Goal: Transaction & Acquisition: Subscribe to service/newsletter

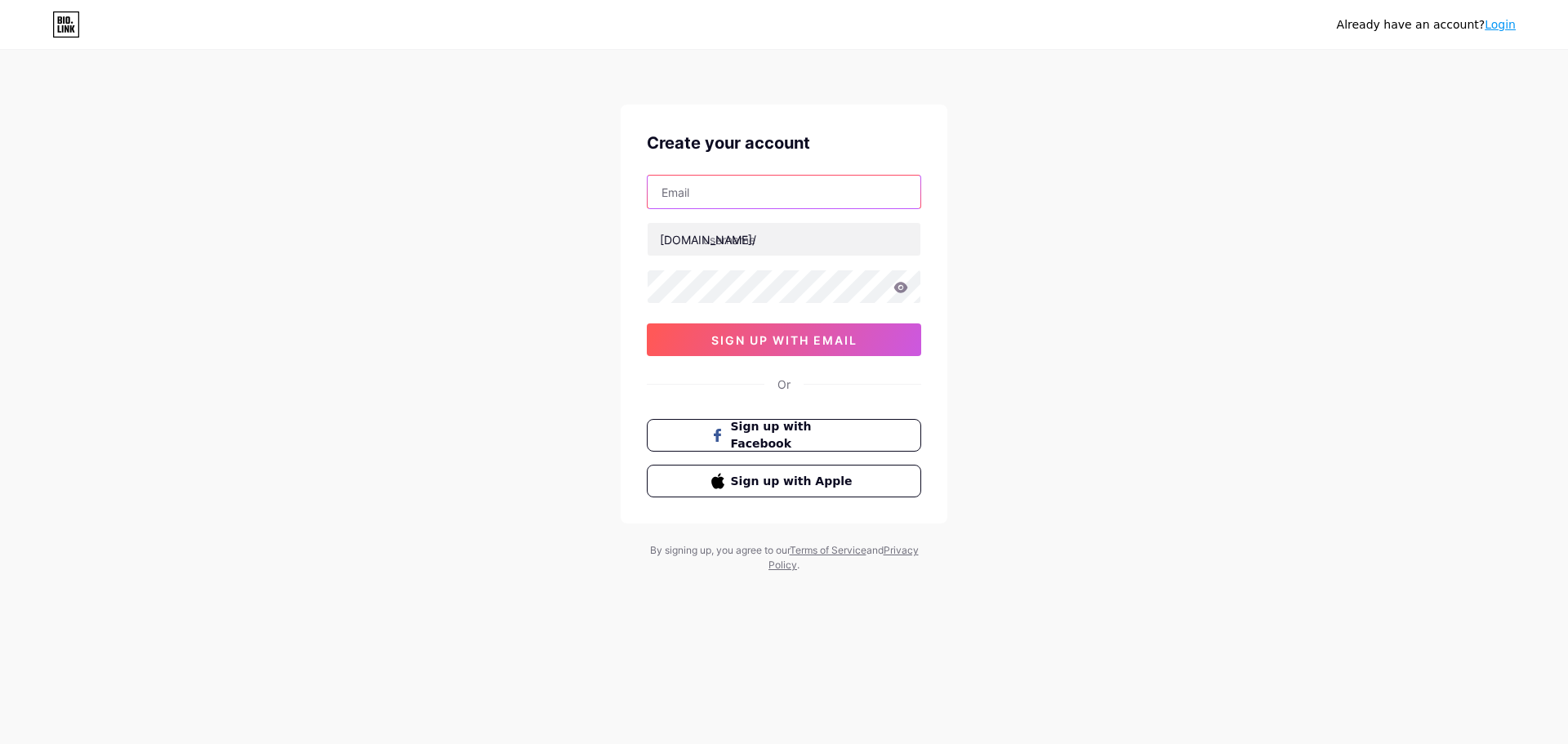
click at [701, 196] on input "text" at bounding box center [784, 192] width 273 height 33
type input "[EMAIL_ADDRESS][DOMAIN_NAME]"
click at [779, 248] on input "text" at bounding box center [784, 238] width 273 height 33
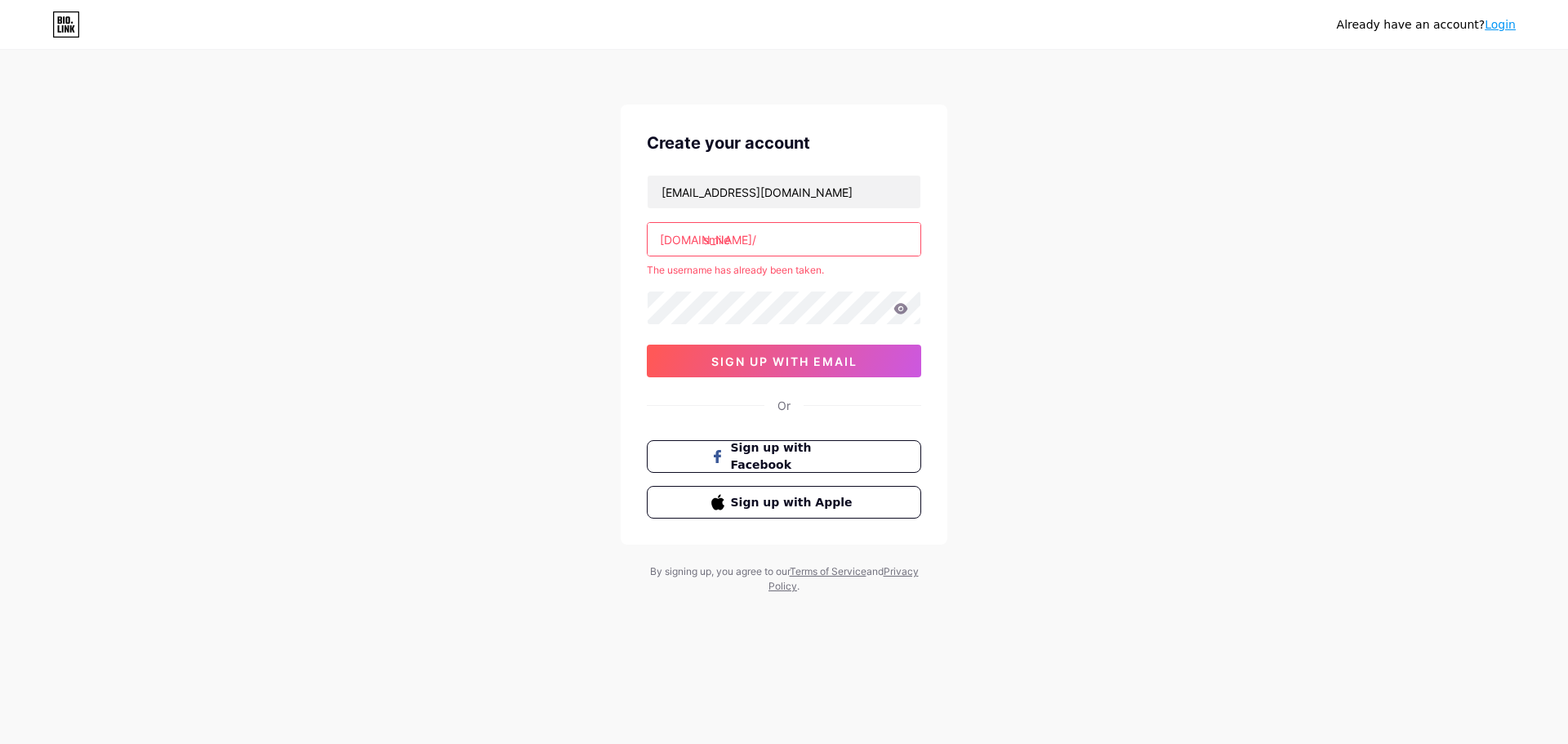
click at [801, 235] on input "smile" at bounding box center [784, 238] width 273 height 33
click at [700, 240] on div "[DOMAIN_NAME]/ smile" at bounding box center [784, 239] width 275 height 34
click at [728, 239] on input "smile" at bounding box center [784, 238] width 273 height 33
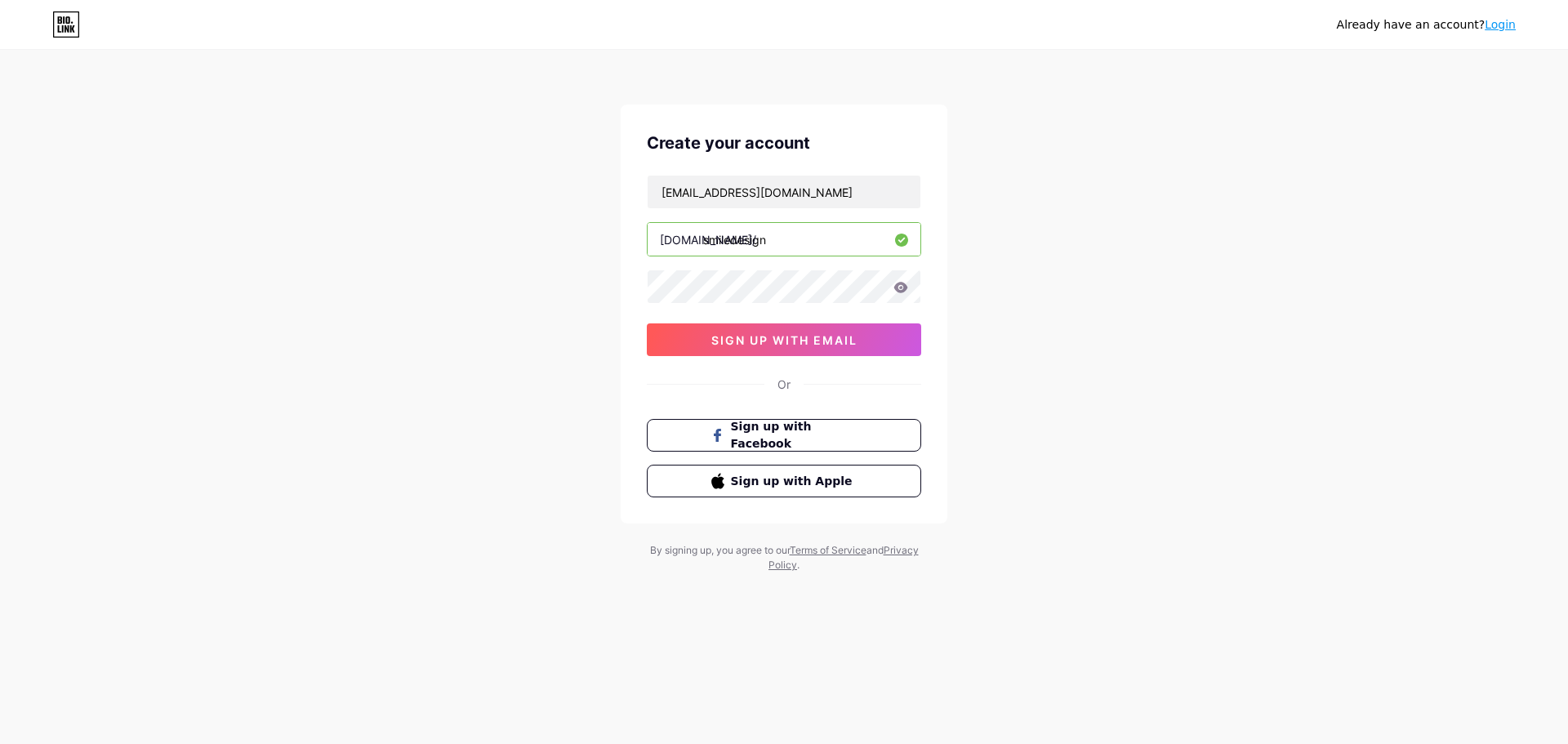
click at [728, 239] on input "smiledesign" at bounding box center [784, 238] width 273 height 33
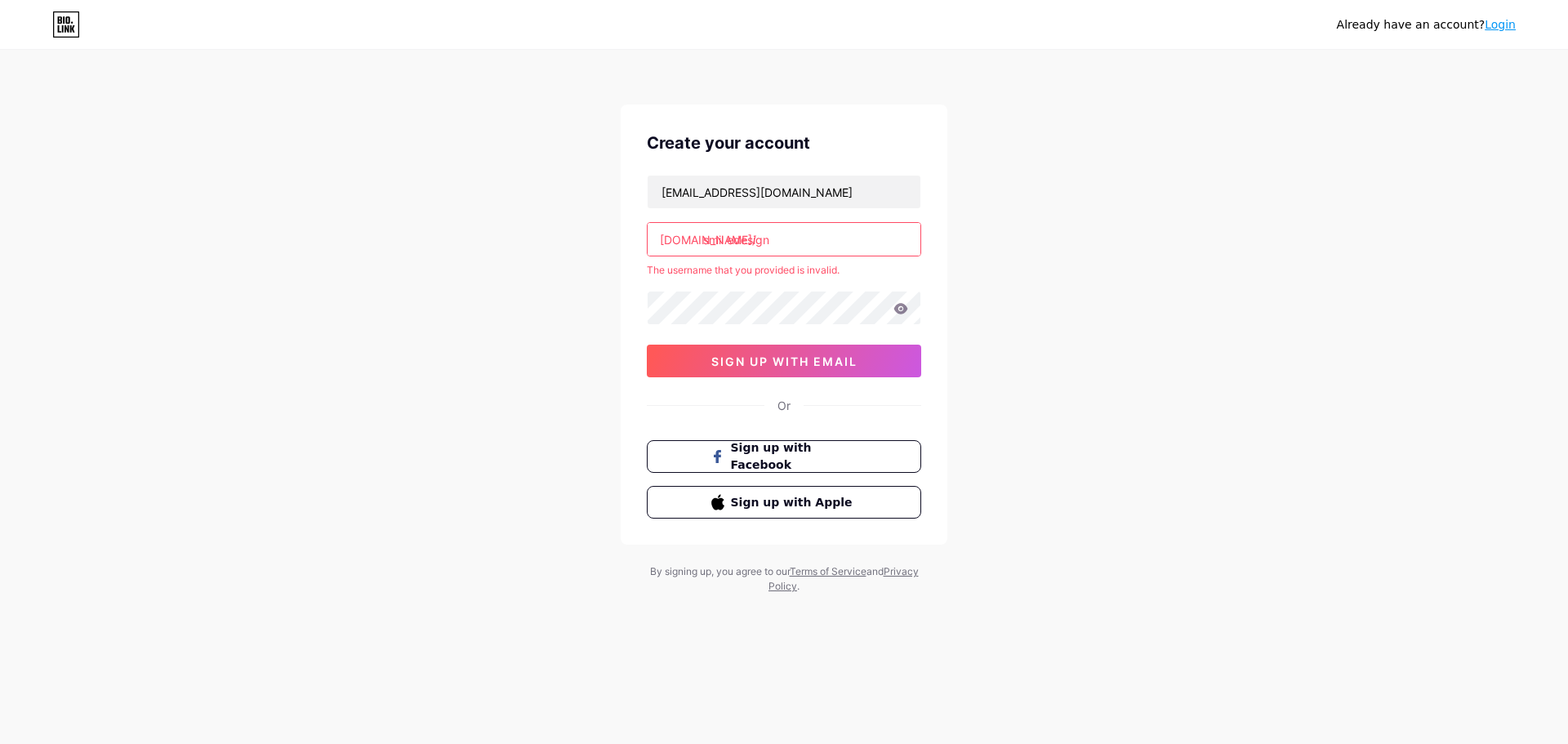
click at [755, 241] on input "smil edesign" at bounding box center [784, 238] width 273 height 33
click at [732, 241] on input "smil edesign" at bounding box center [784, 238] width 273 height 33
click at [726, 248] on input "smil edesign" at bounding box center [784, 238] width 273 height 33
click at [725, 248] on input "smil edesign" at bounding box center [784, 238] width 273 height 33
click at [728, 244] on input "smil edesign" at bounding box center [784, 238] width 273 height 33
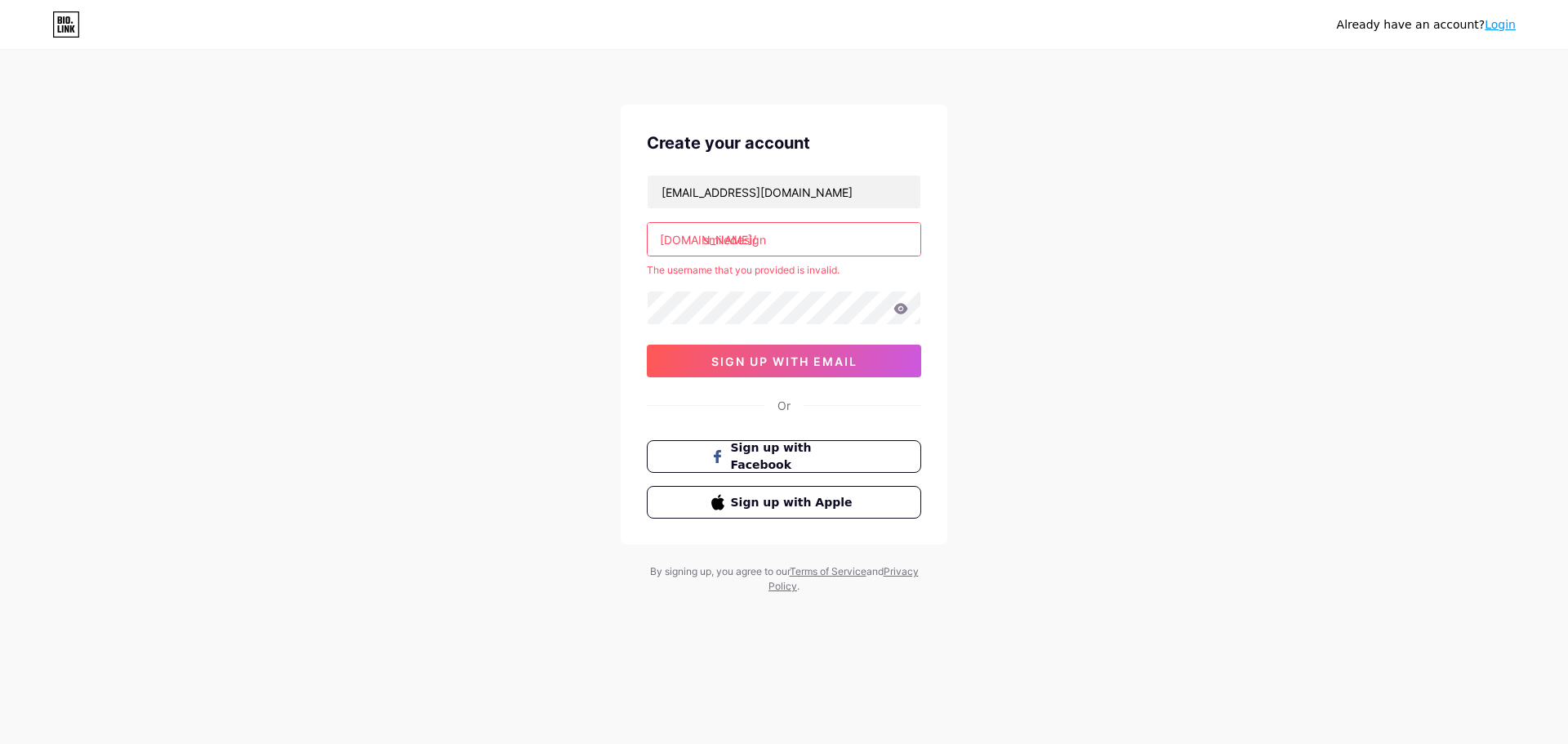
type input "smiledesign"
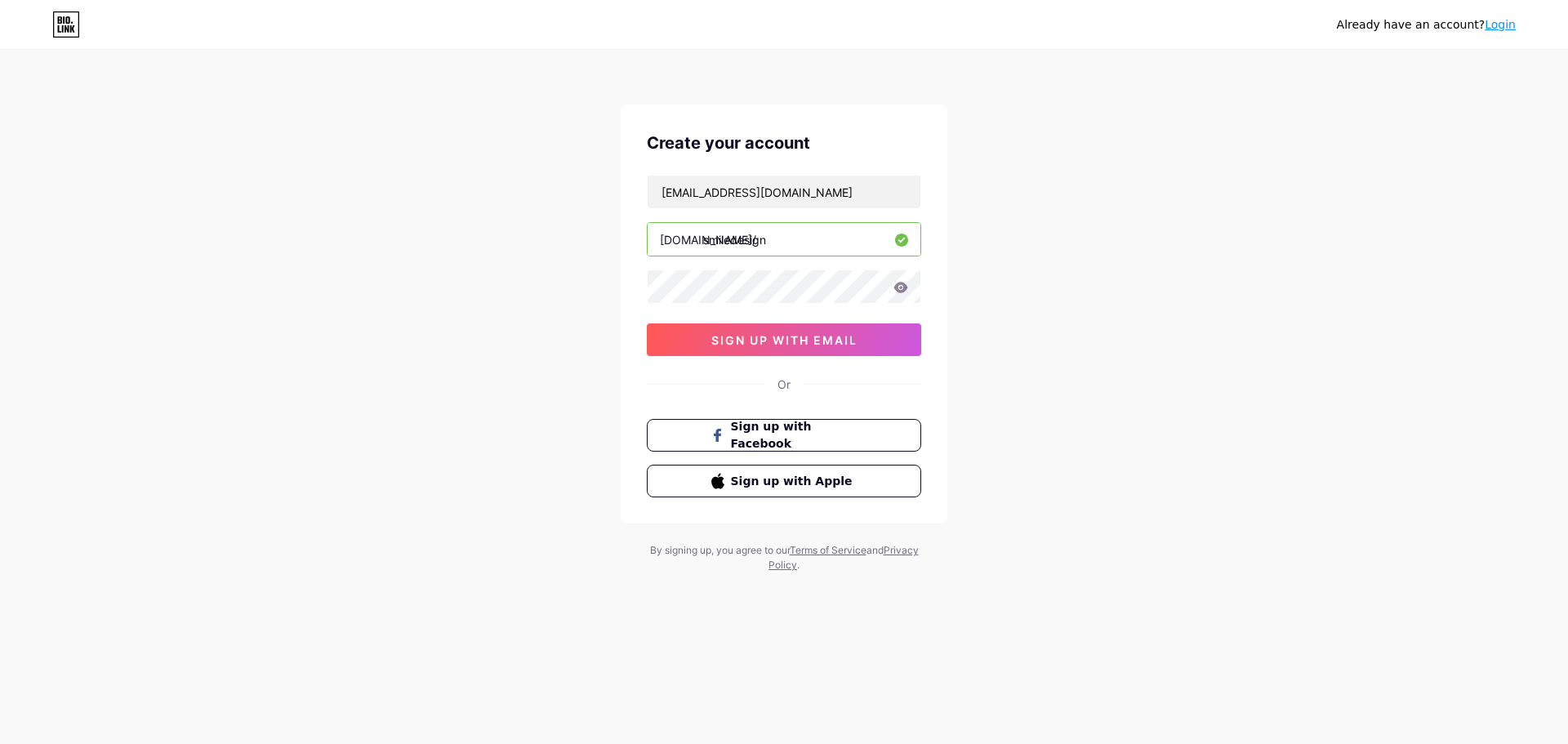
drag, startPoint x: 495, startPoint y: 285, endPoint x: 556, endPoint y: 285, distance: 61.0
click at [495, 285] on div "Already have an account? Login Create your account [EMAIL_ADDRESS][DOMAIN_NAME]…" at bounding box center [784, 312] width 1568 height 625
click at [906, 285] on icon at bounding box center [901, 287] width 14 height 10
click at [569, 287] on div "Already have an account? Login Create your account [EMAIL_ADDRESS][DOMAIN_NAME]…" at bounding box center [784, 312] width 1568 height 625
click at [903, 287] on icon at bounding box center [901, 288] width 15 height 11
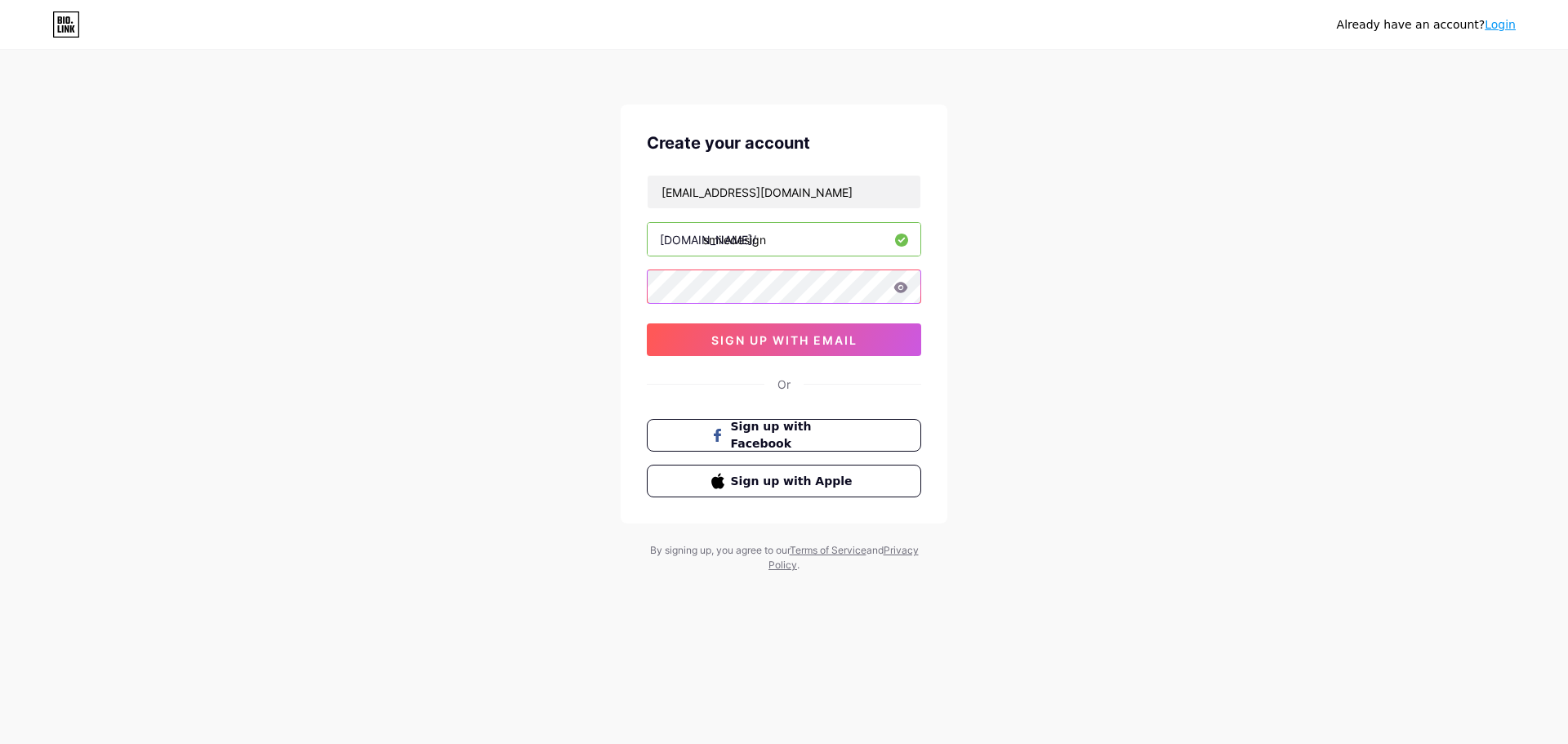
click at [567, 296] on div "Already have an account? Login Create your account [EMAIL_ADDRESS][DOMAIN_NAME]…" at bounding box center [784, 312] width 1568 height 625
click at [570, 317] on div "Already have an account? Login Create your account [EMAIL_ADDRESS][DOMAIN_NAME]…" at bounding box center [784, 312] width 1568 height 625
click at [818, 339] on span "sign up with email" at bounding box center [784, 340] width 146 height 14
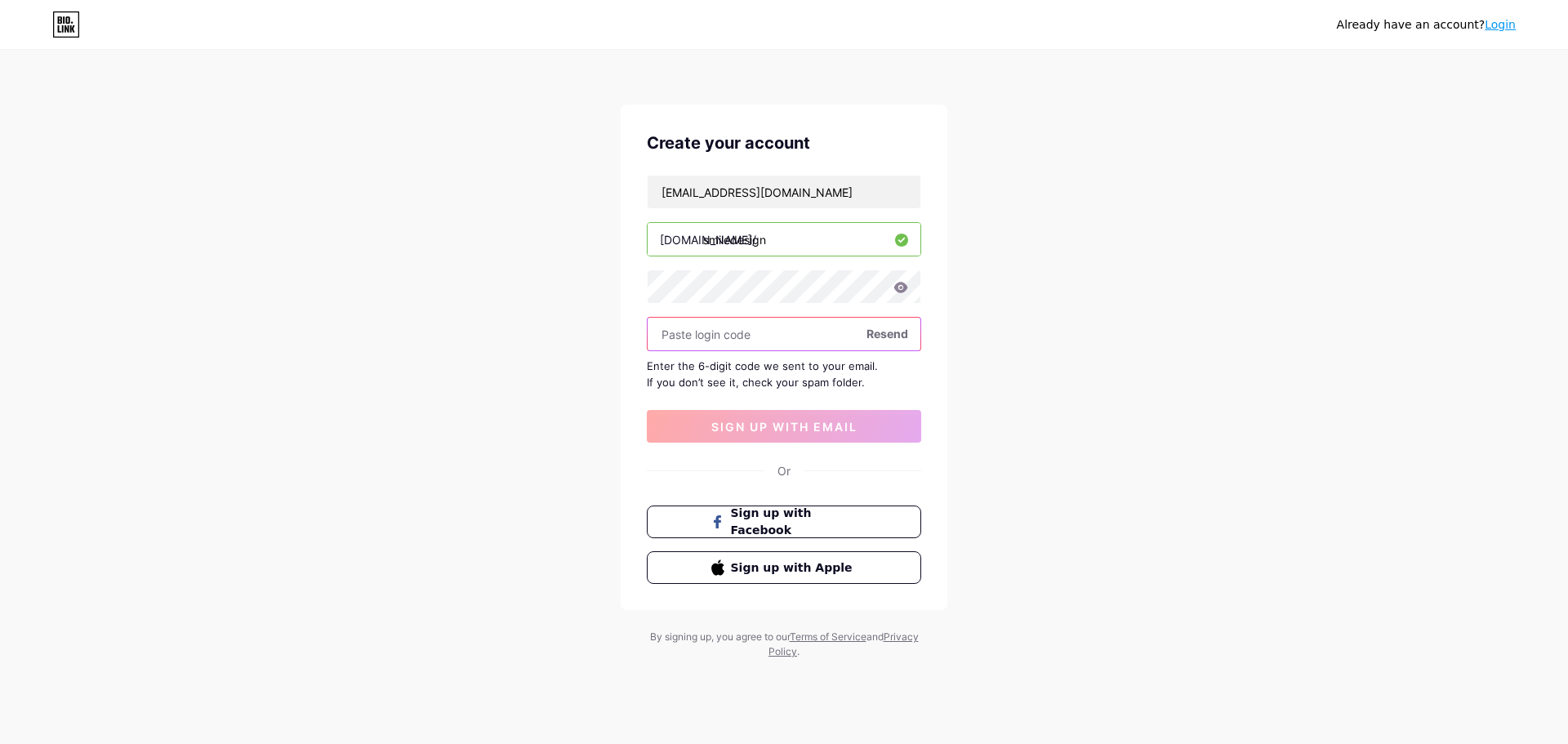
click at [702, 344] on input "text" at bounding box center [784, 333] width 273 height 33
click at [705, 340] on input "text" at bounding box center [784, 333] width 273 height 33
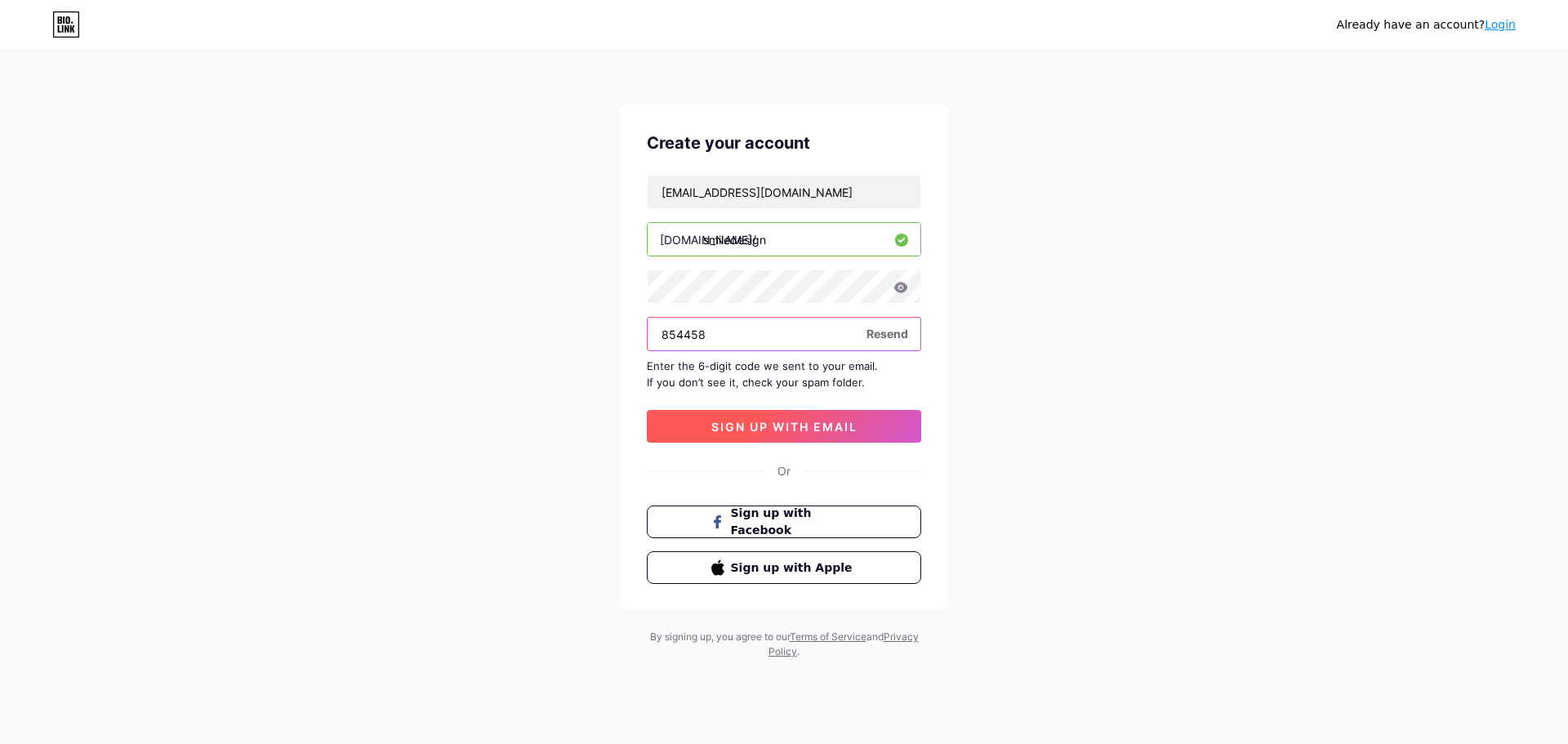
type input "854458"
click at [756, 429] on span "sign up with email" at bounding box center [784, 426] width 146 height 14
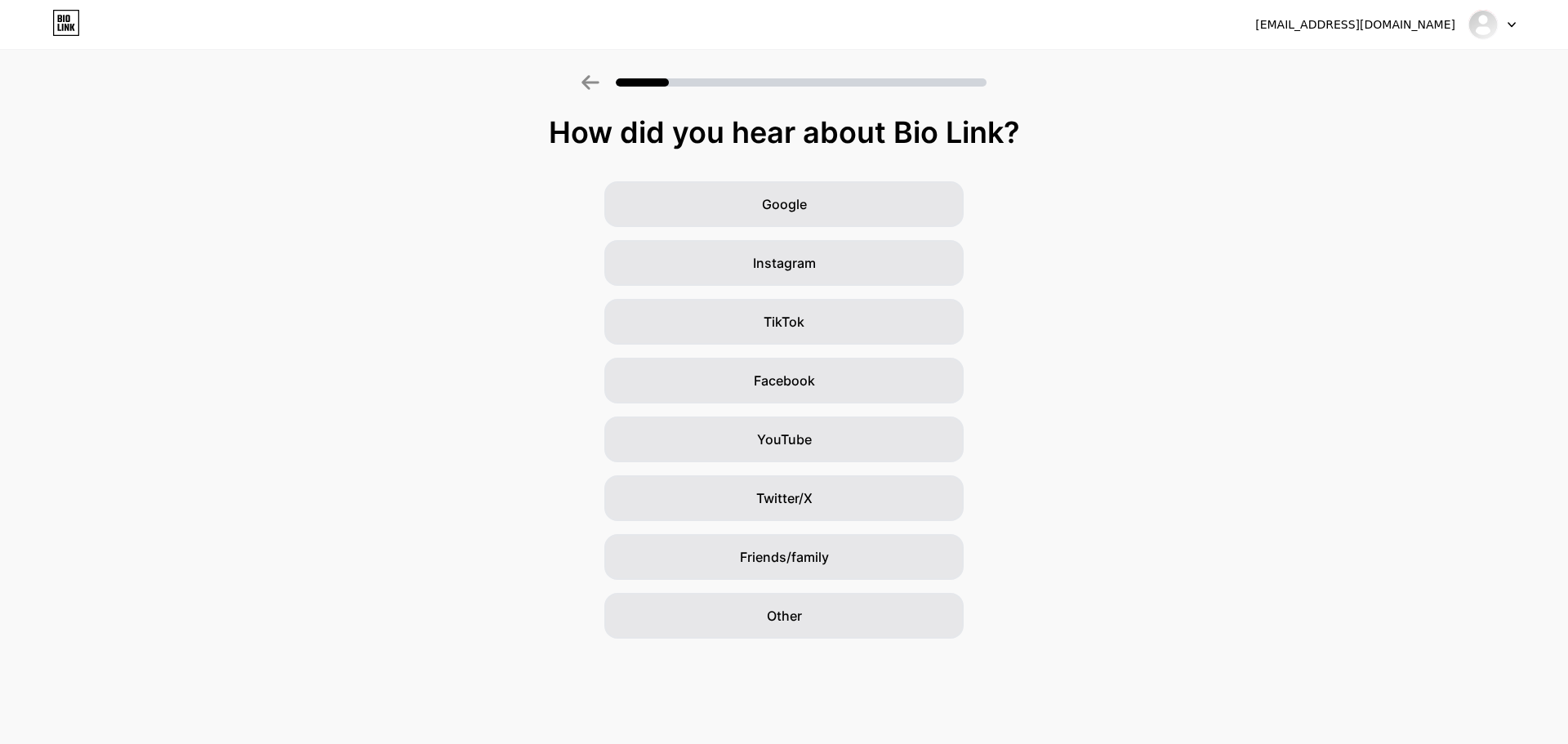
click at [1121, 238] on div "Google Instagram TikTok Facebook YouTube Twitter/X Friends/family Other" at bounding box center [784, 410] width 1568 height 457
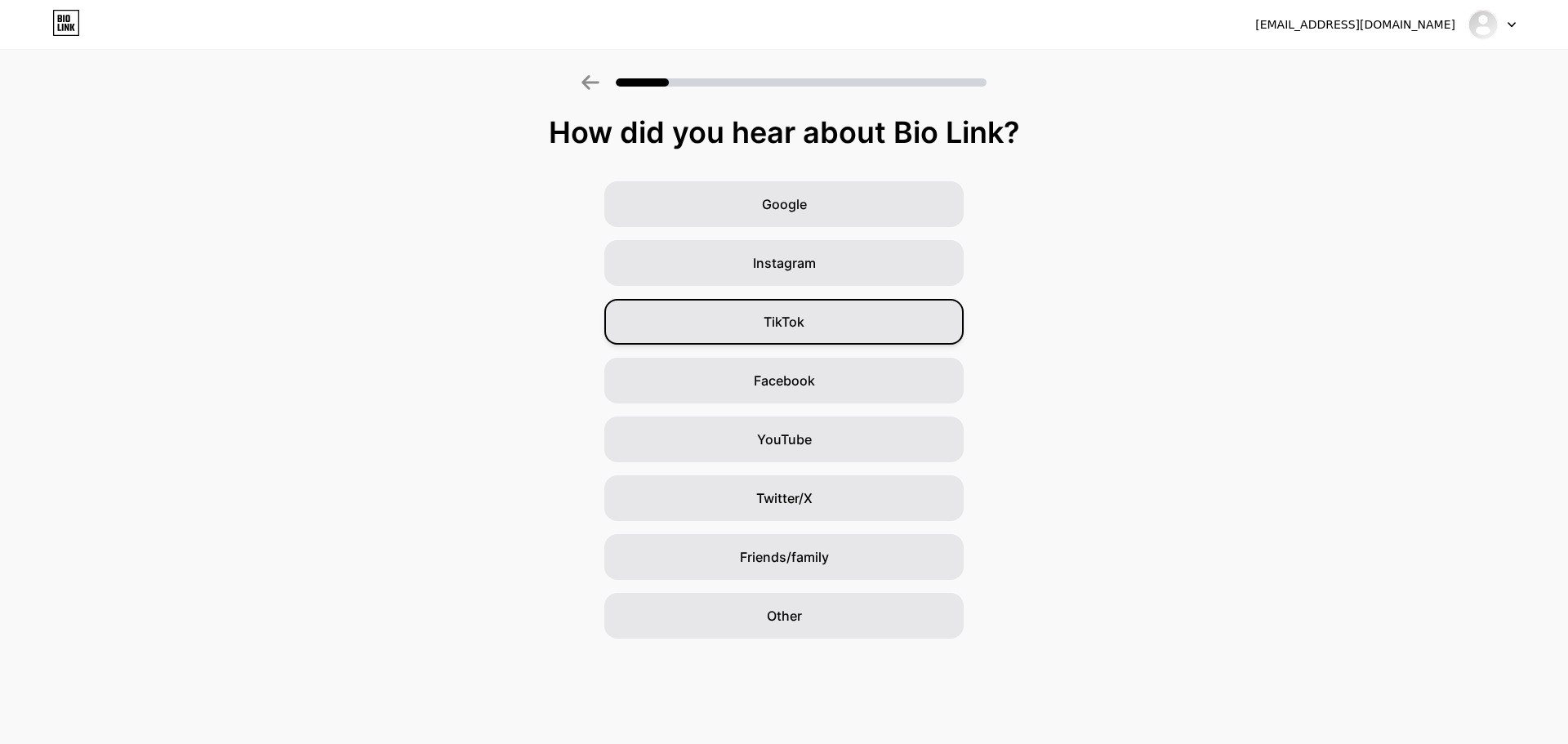
click at [788, 328] on span "TikTok" at bounding box center [784, 321] width 41 height 20
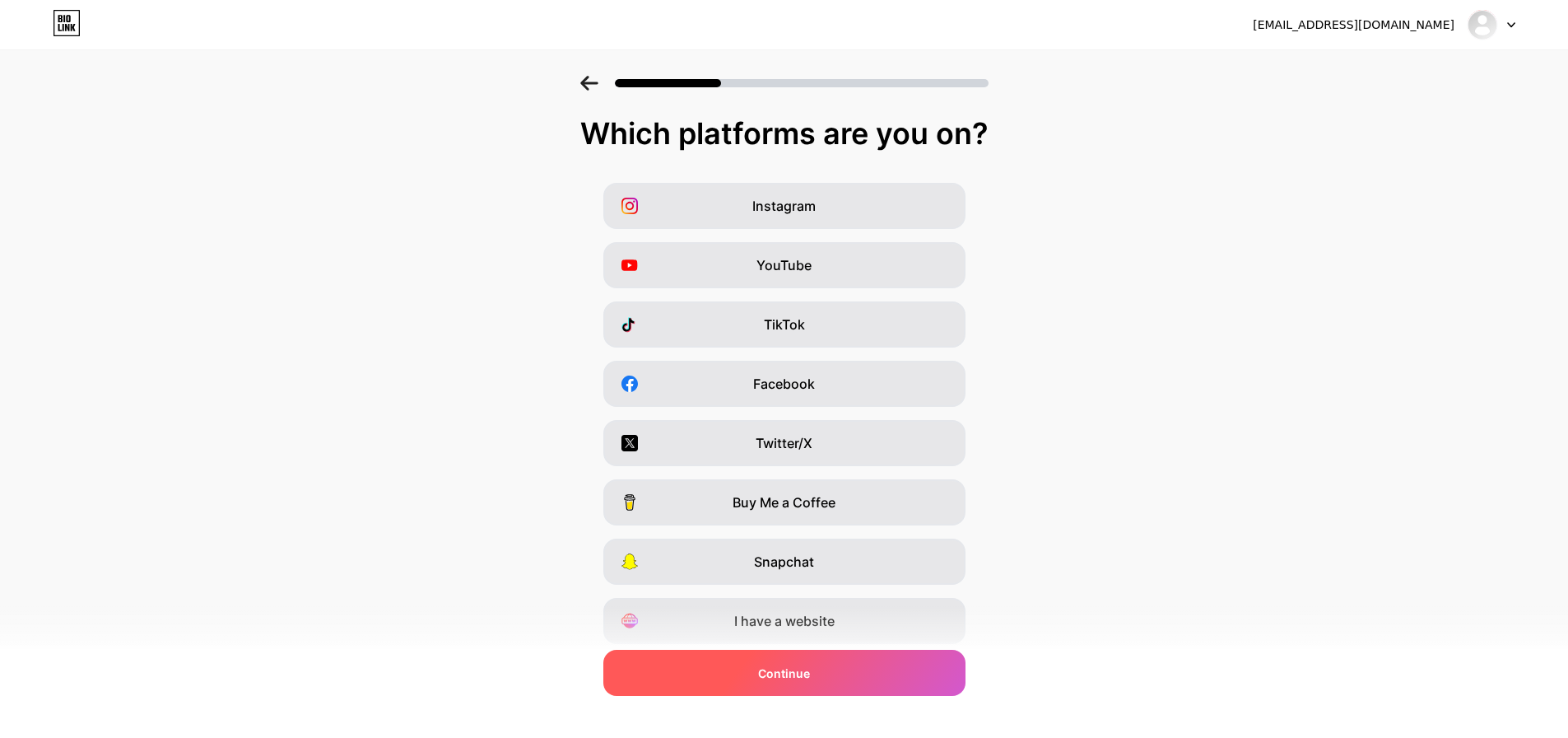
click at [843, 679] on div "Continue" at bounding box center [784, 672] width 362 height 46
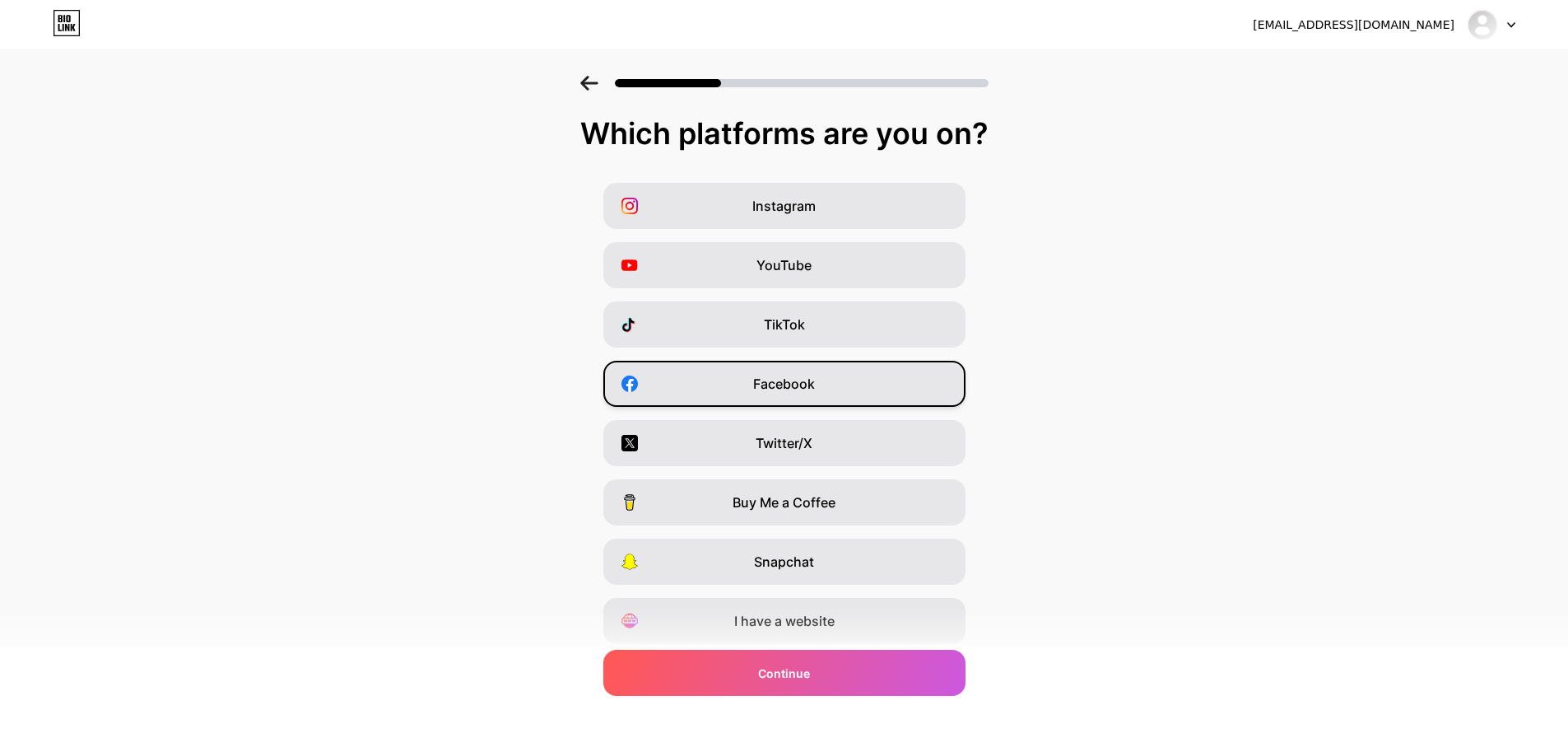
click at [799, 388] on span "Facebook" at bounding box center [784, 383] width 62 height 20
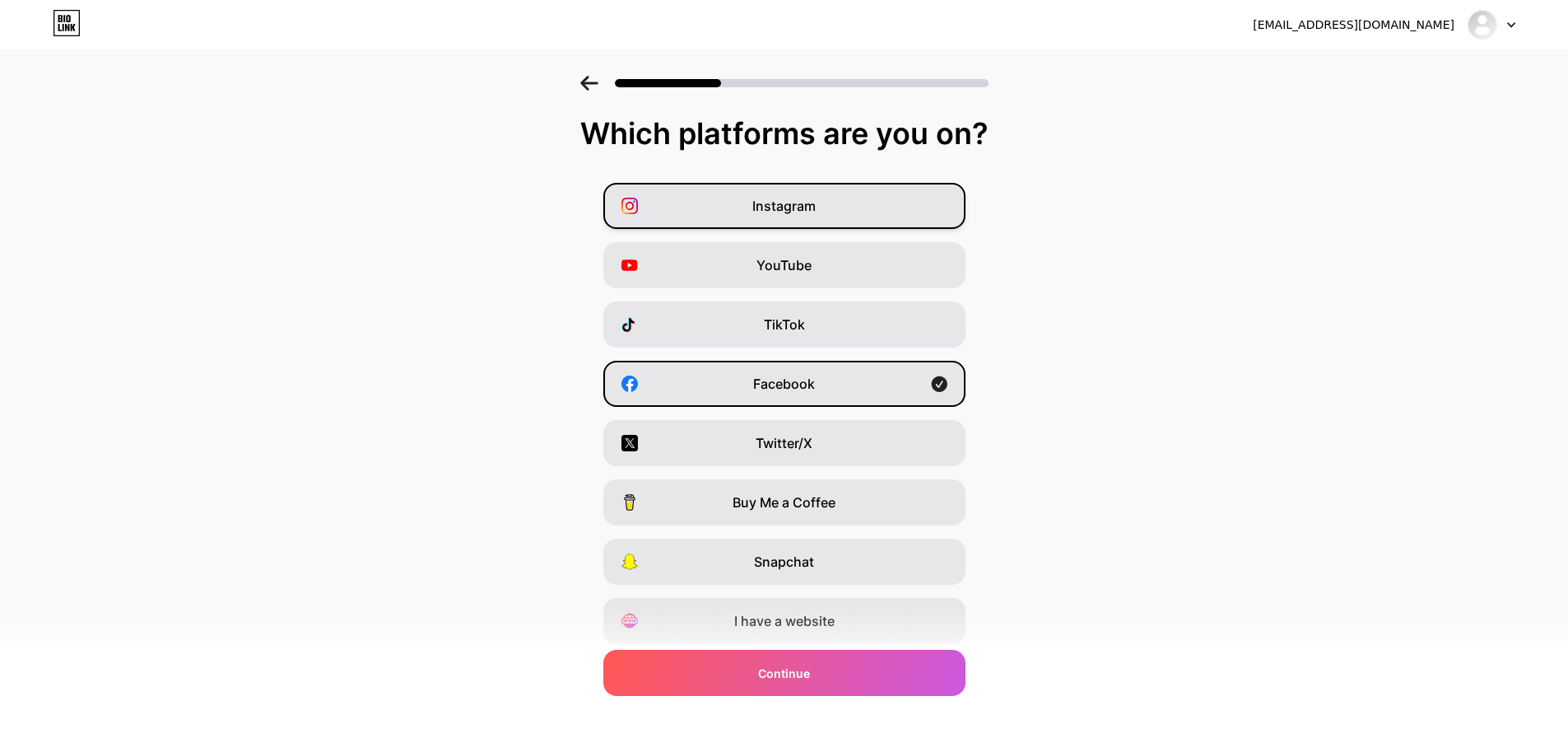
click at [855, 219] on div "Instagram" at bounding box center [784, 206] width 362 height 46
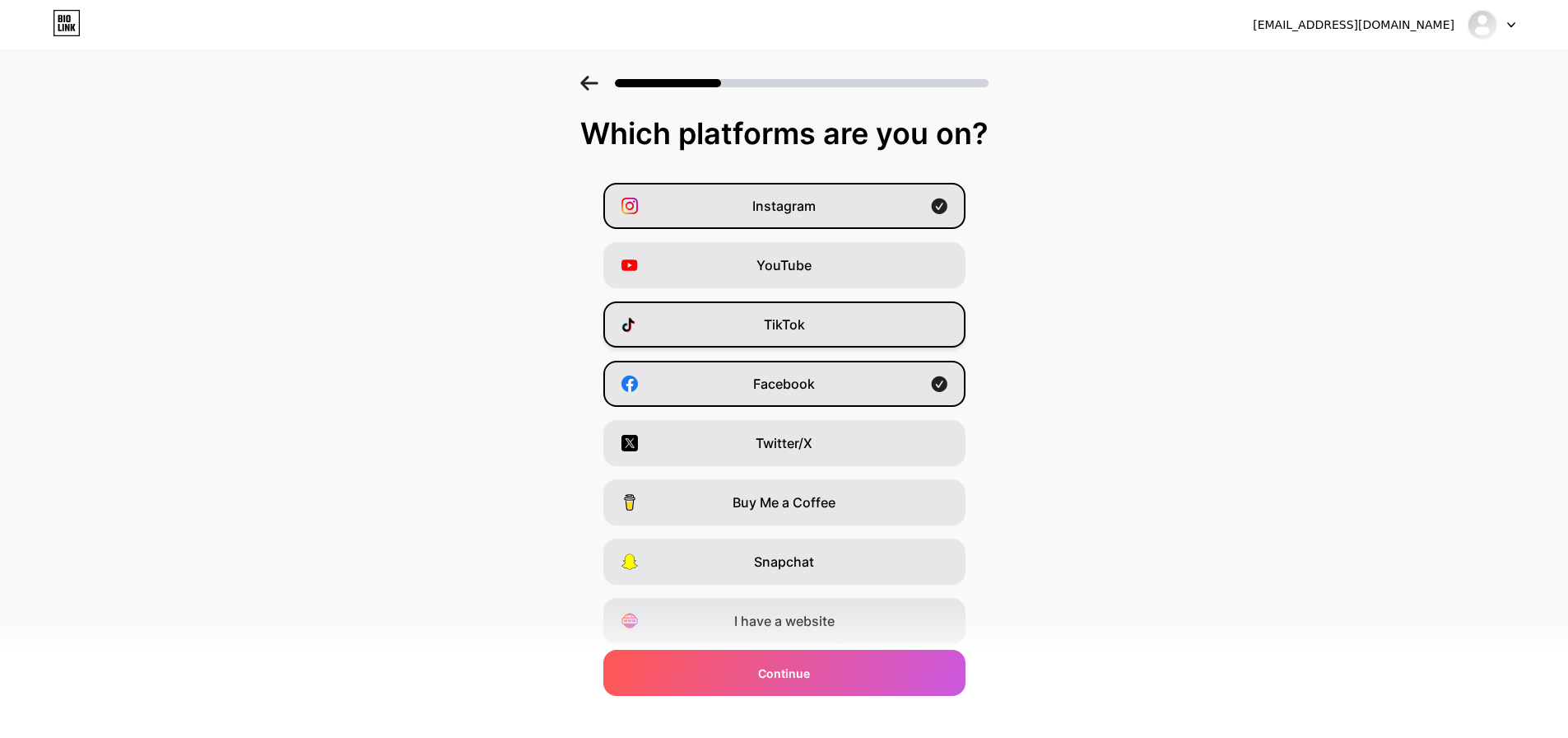
click at [805, 318] on span "TikTok" at bounding box center [784, 324] width 41 height 20
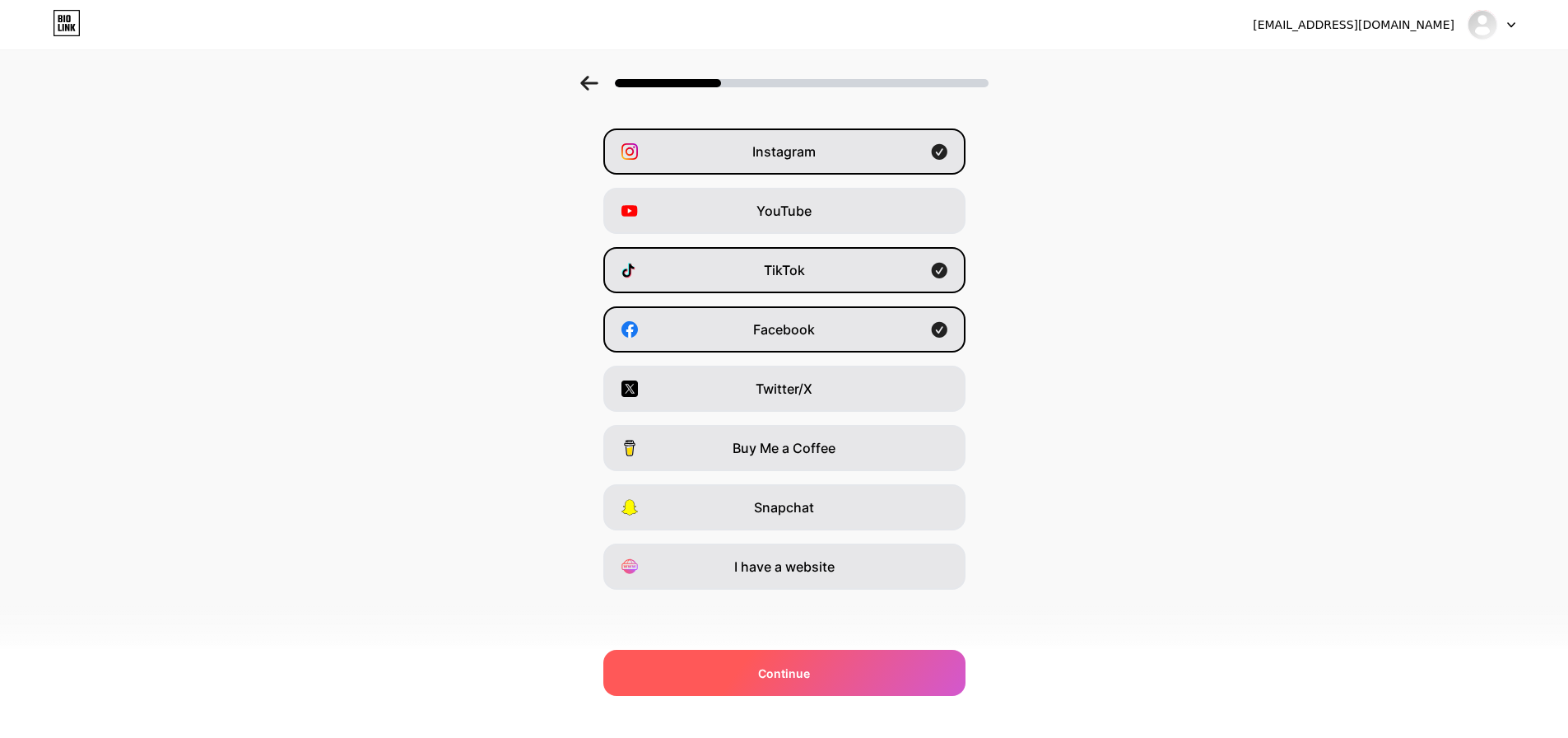
click at [819, 662] on div "Continue" at bounding box center [784, 672] width 362 height 46
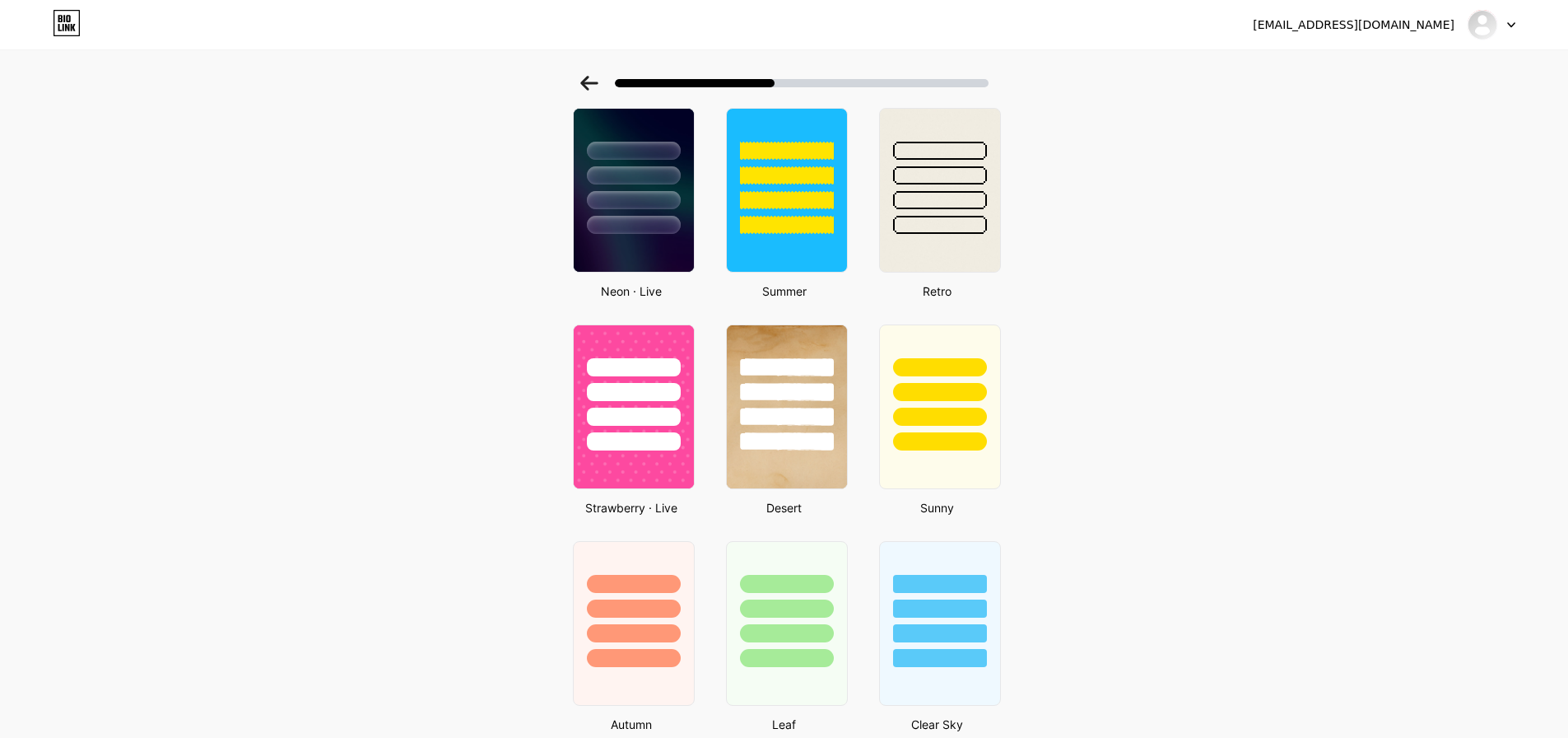
scroll to position [318, 0]
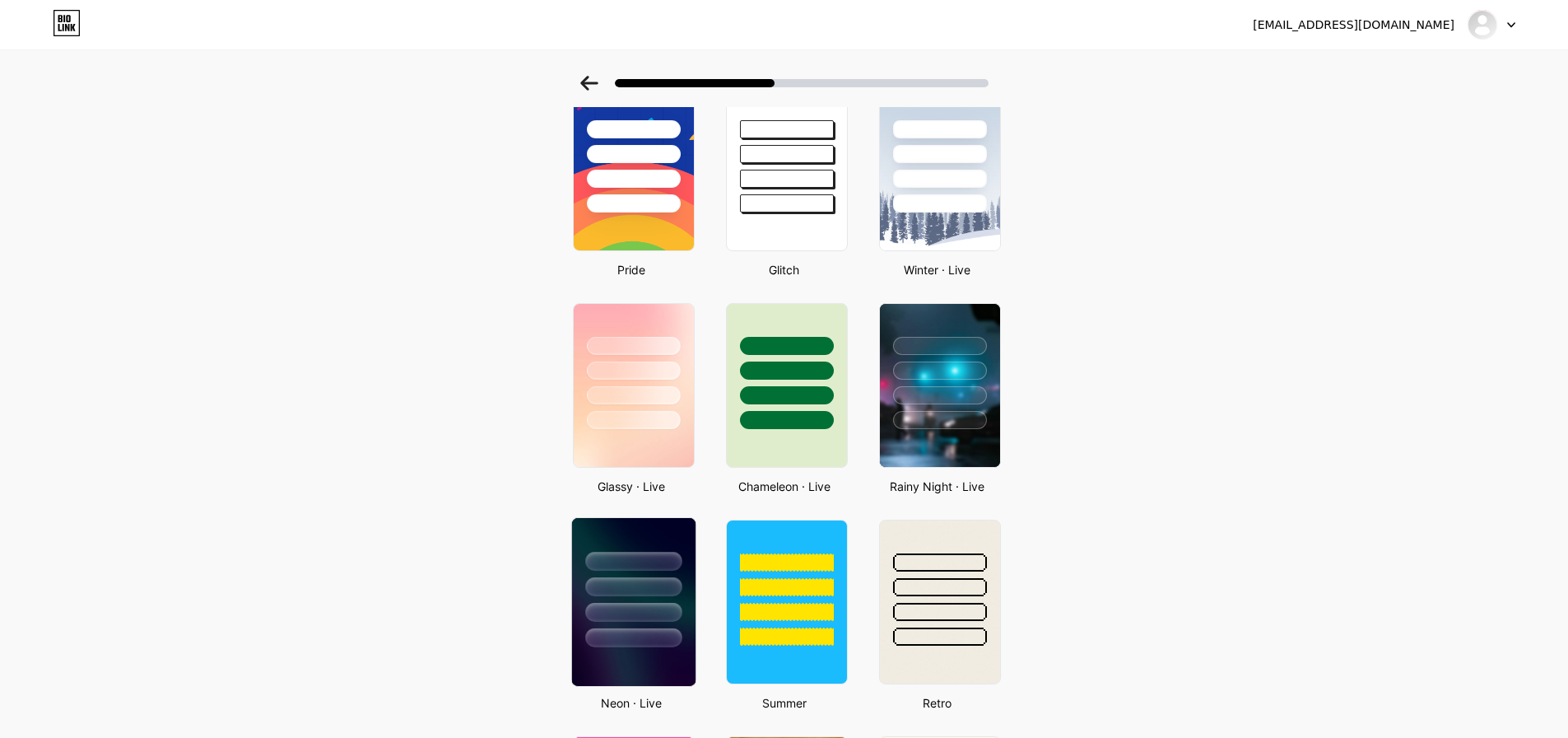
click at [657, 598] on div at bounding box center [633, 583] width 124 height 130
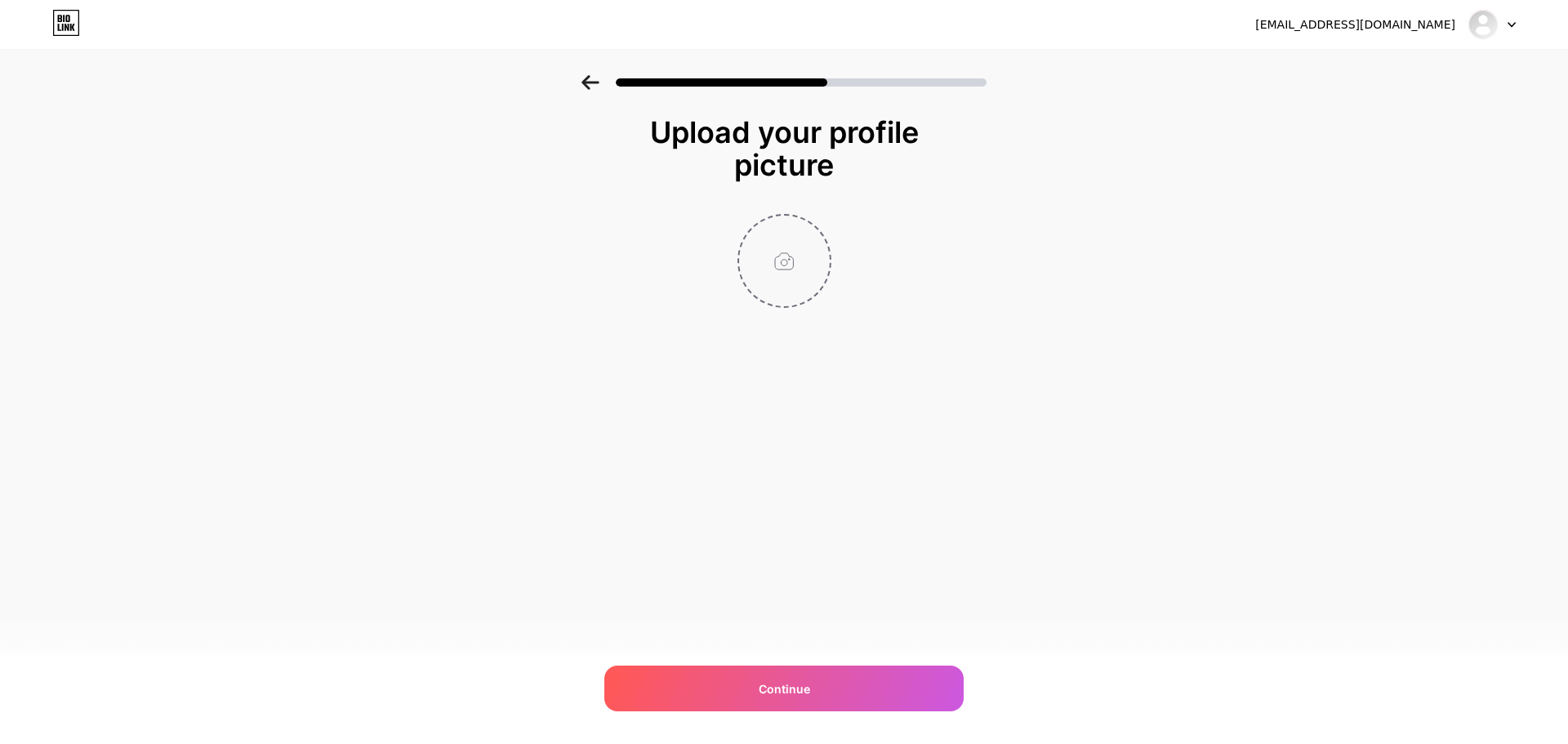
click at [796, 270] on input "file" at bounding box center [784, 261] width 90 height 90
type input "C:\fakepath\Generated Image [DATE] - 12_35PM.png"
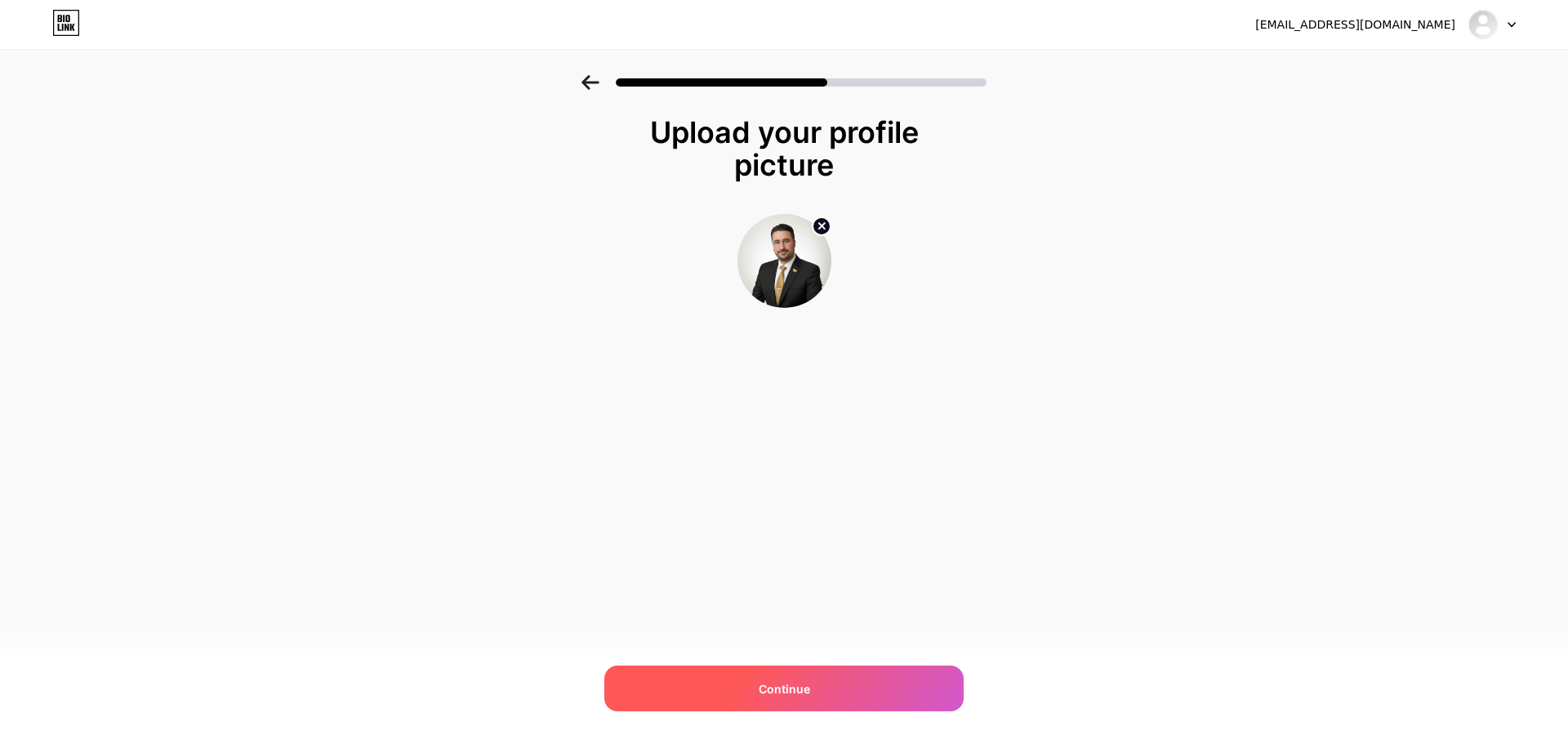
click at [850, 668] on div "Continue" at bounding box center [784, 688] width 359 height 46
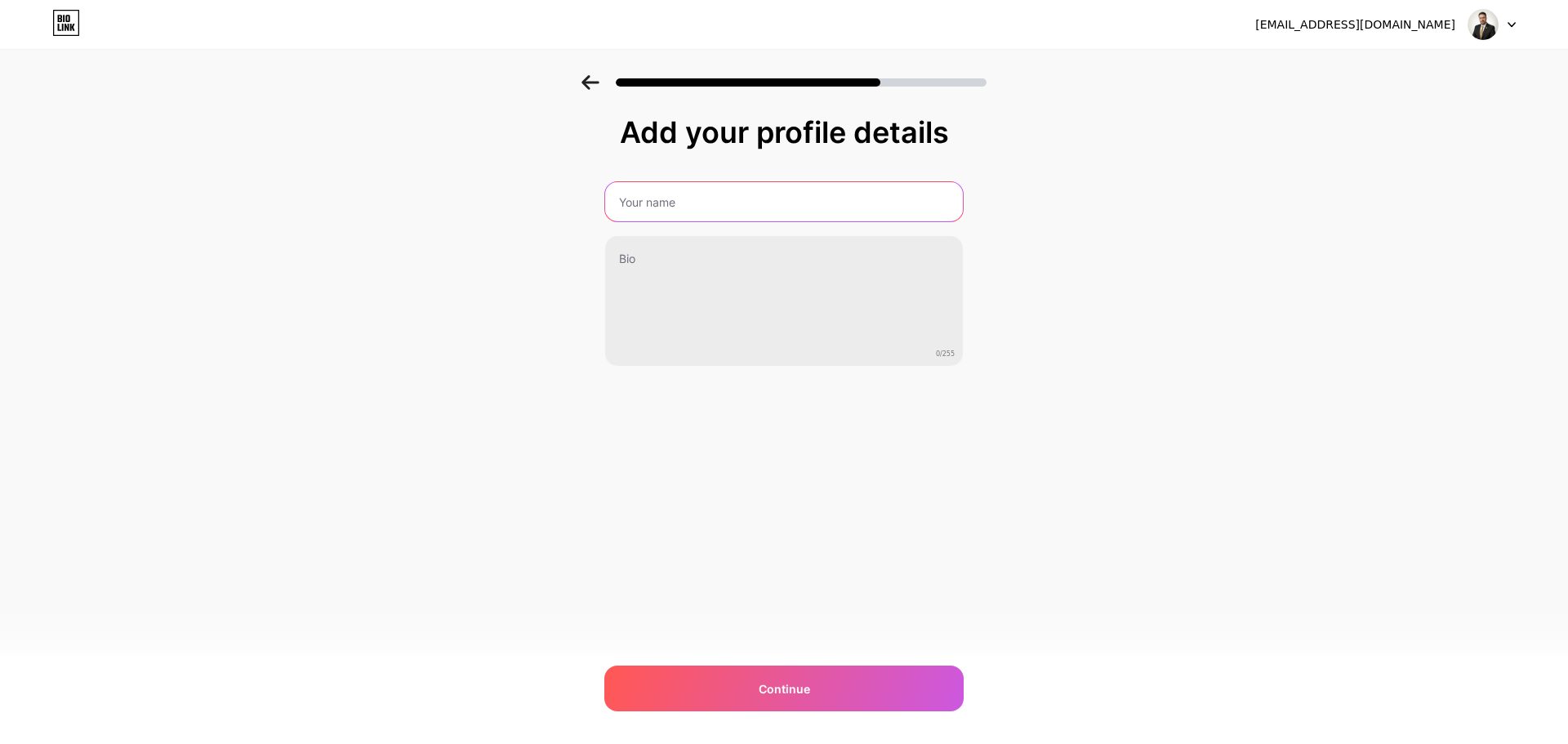
click at [720, 213] on input "text" at bounding box center [784, 202] width 358 height 39
type input "[PERSON_NAME]"
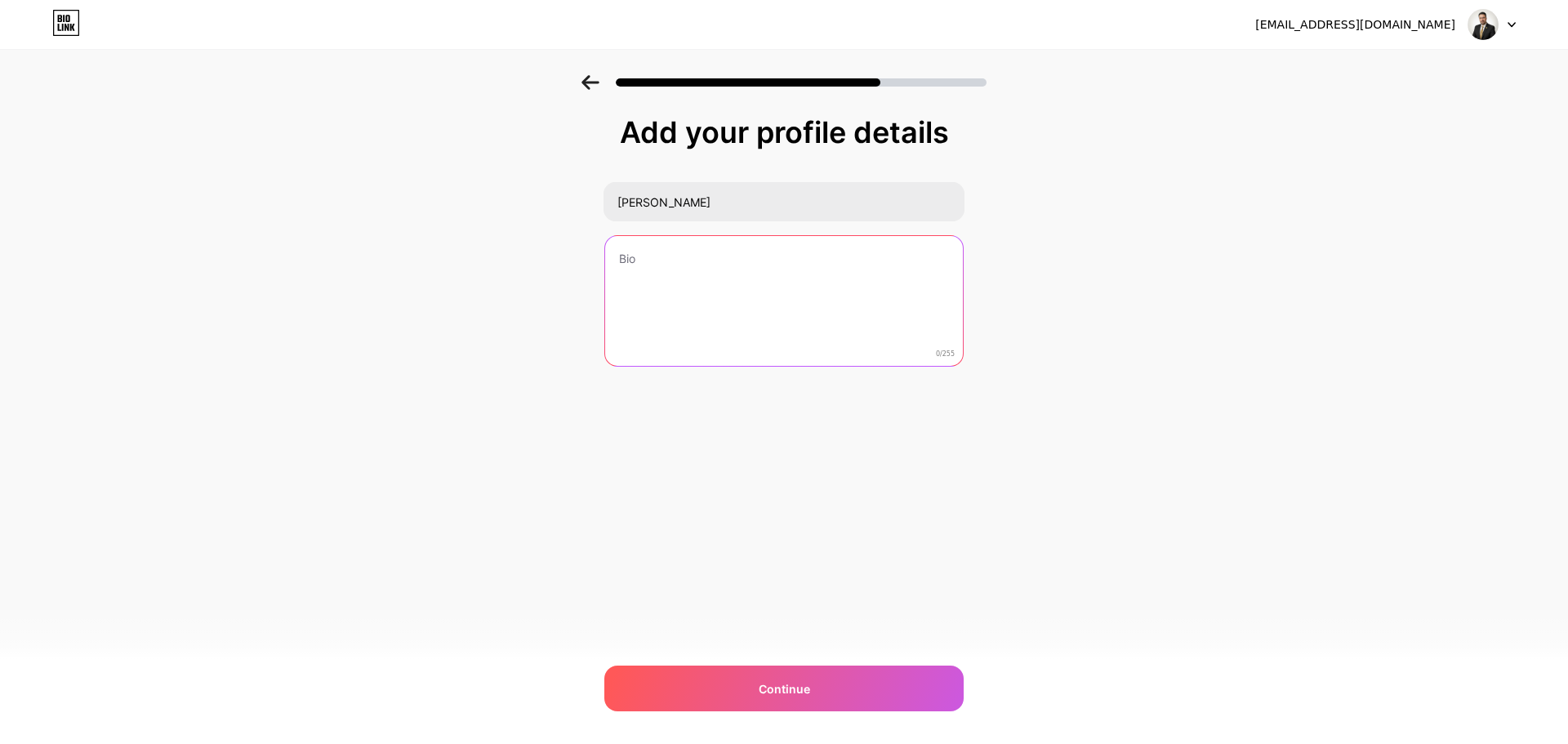
click at [653, 262] on textarea at bounding box center [784, 302] width 358 height 131
type textarea "i"
drag, startPoint x: 686, startPoint y: 261, endPoint x: 736, endPoint y: 257, distance: 50.2
click at [736, 257] on textarea "Graphic Desiner" at bounding box center [784, 302] width 361 height 133
click at [619, 257] on textarea "Graphic Designer" at bounding box center [784, 302] width 361 height 133
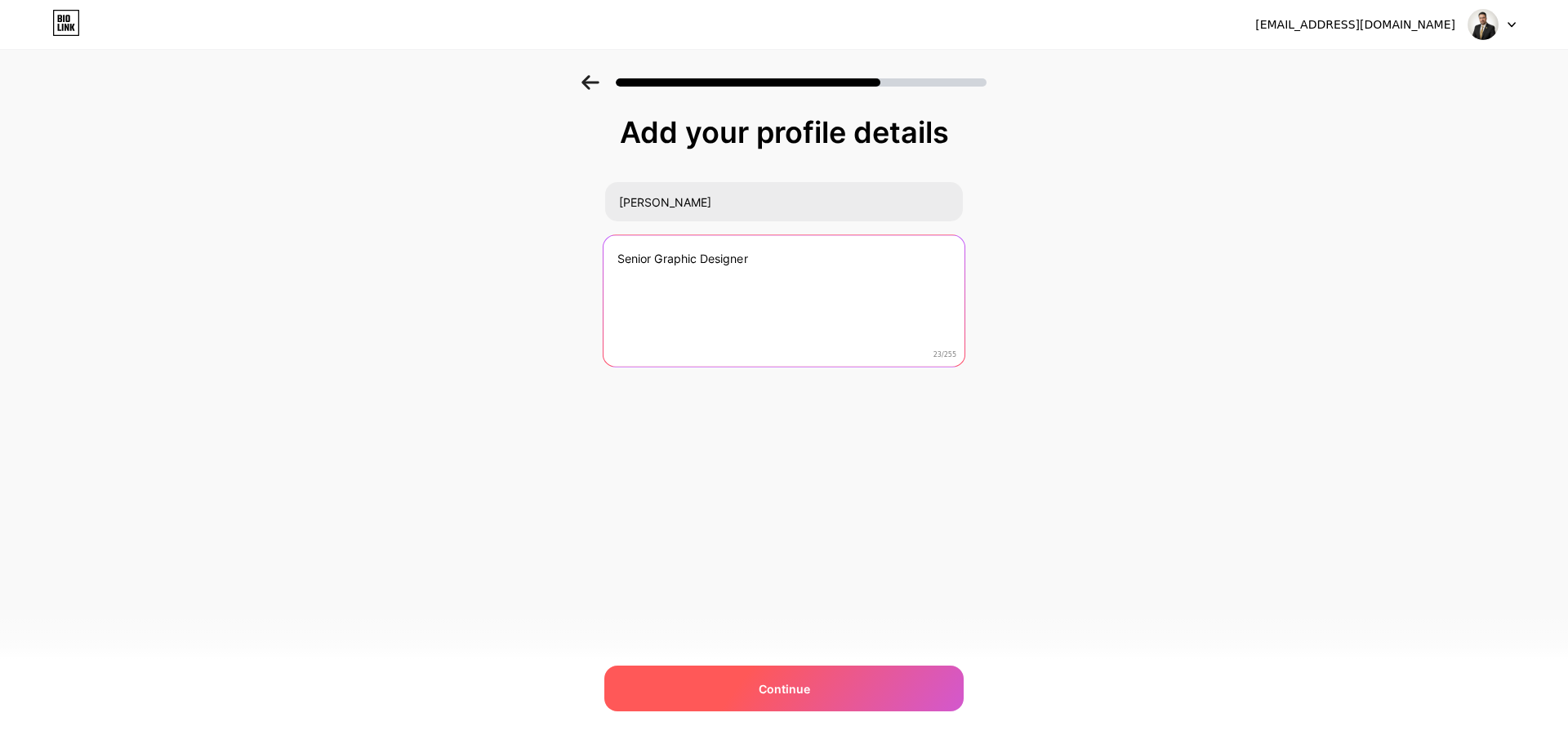
type textarea "Senior Graphic Designer"
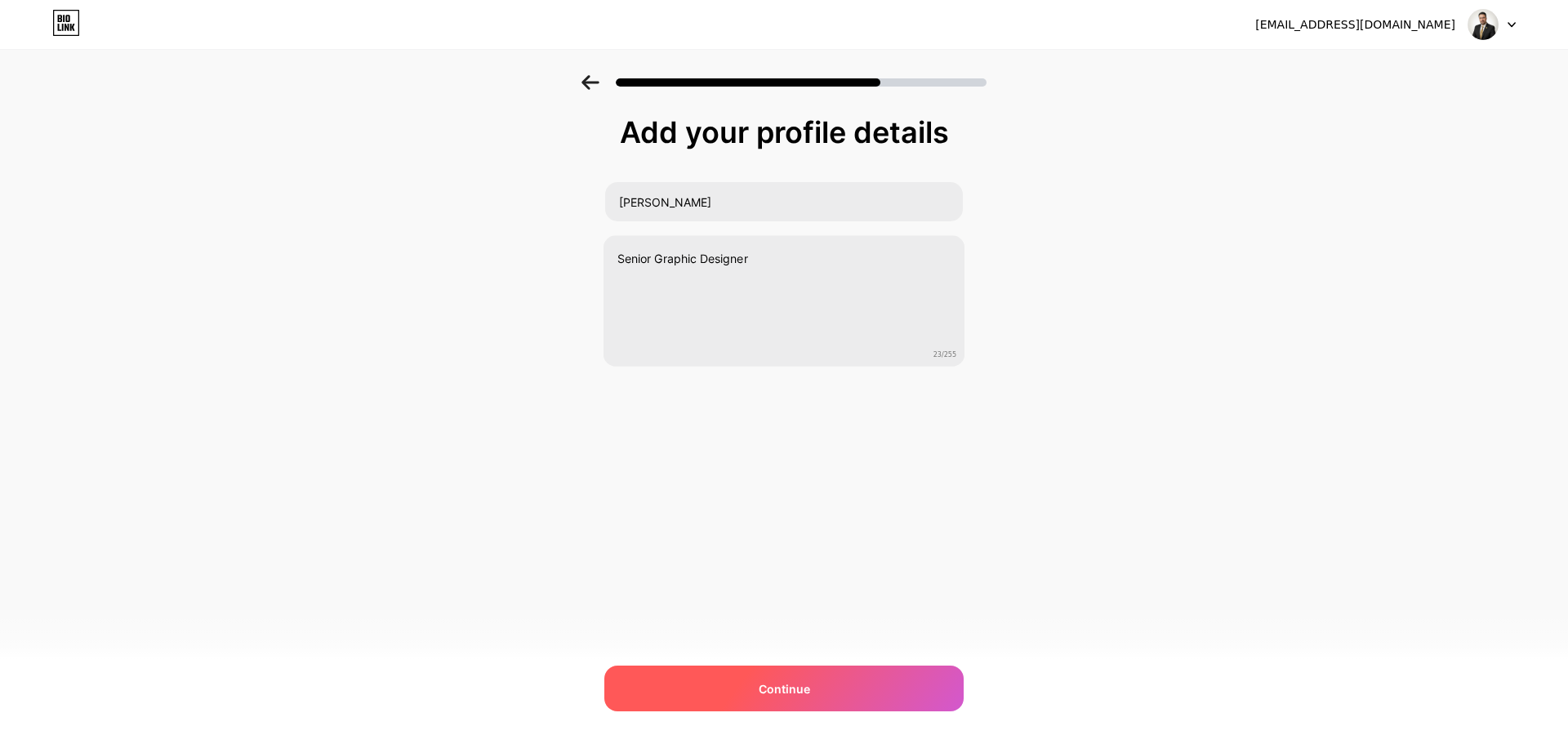
click at [794, 696] on span "Continue" at bounding box center [784, 689] width 51 height 17
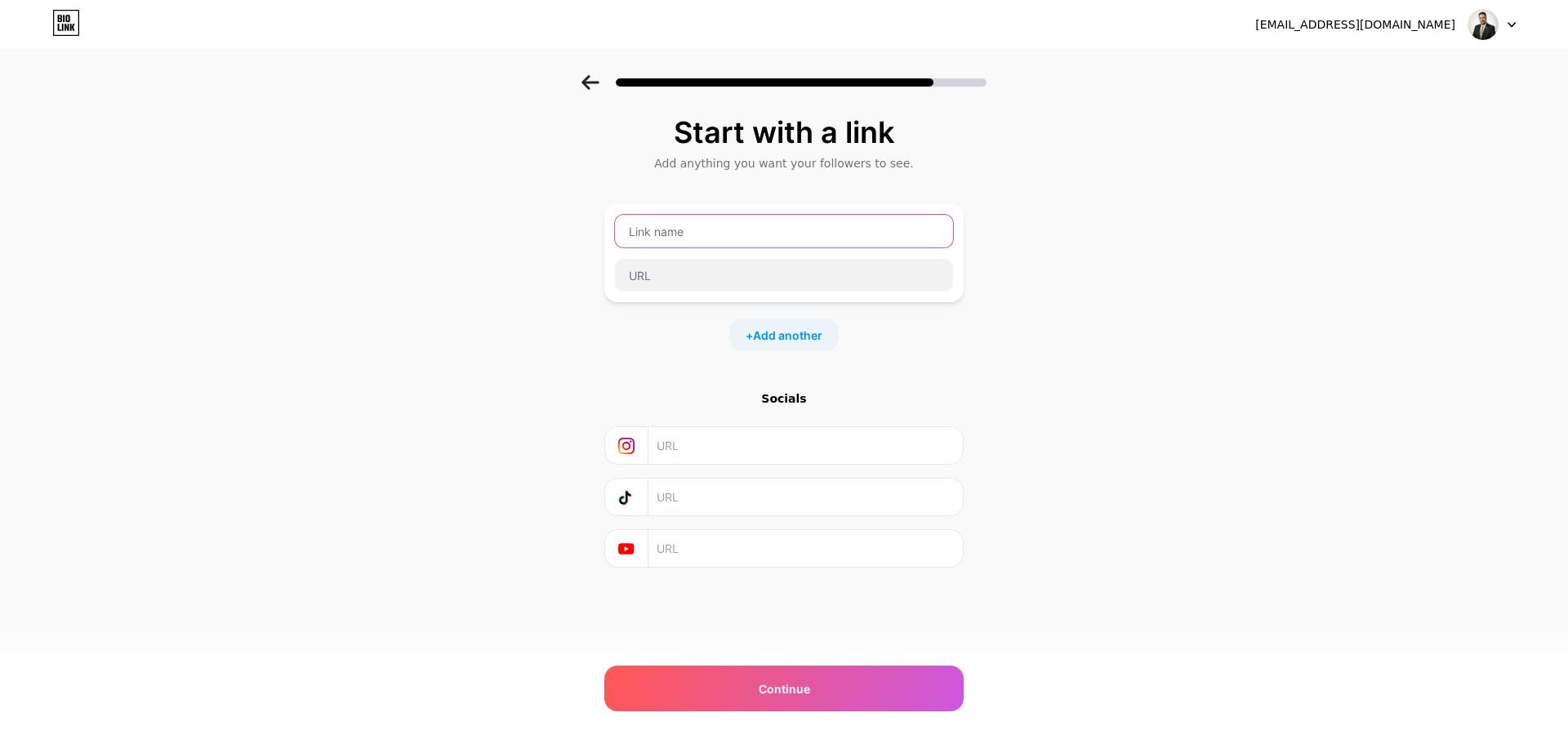
click at [776, 237] on input "text" at bounding box center [784, 231] width 338 height 33
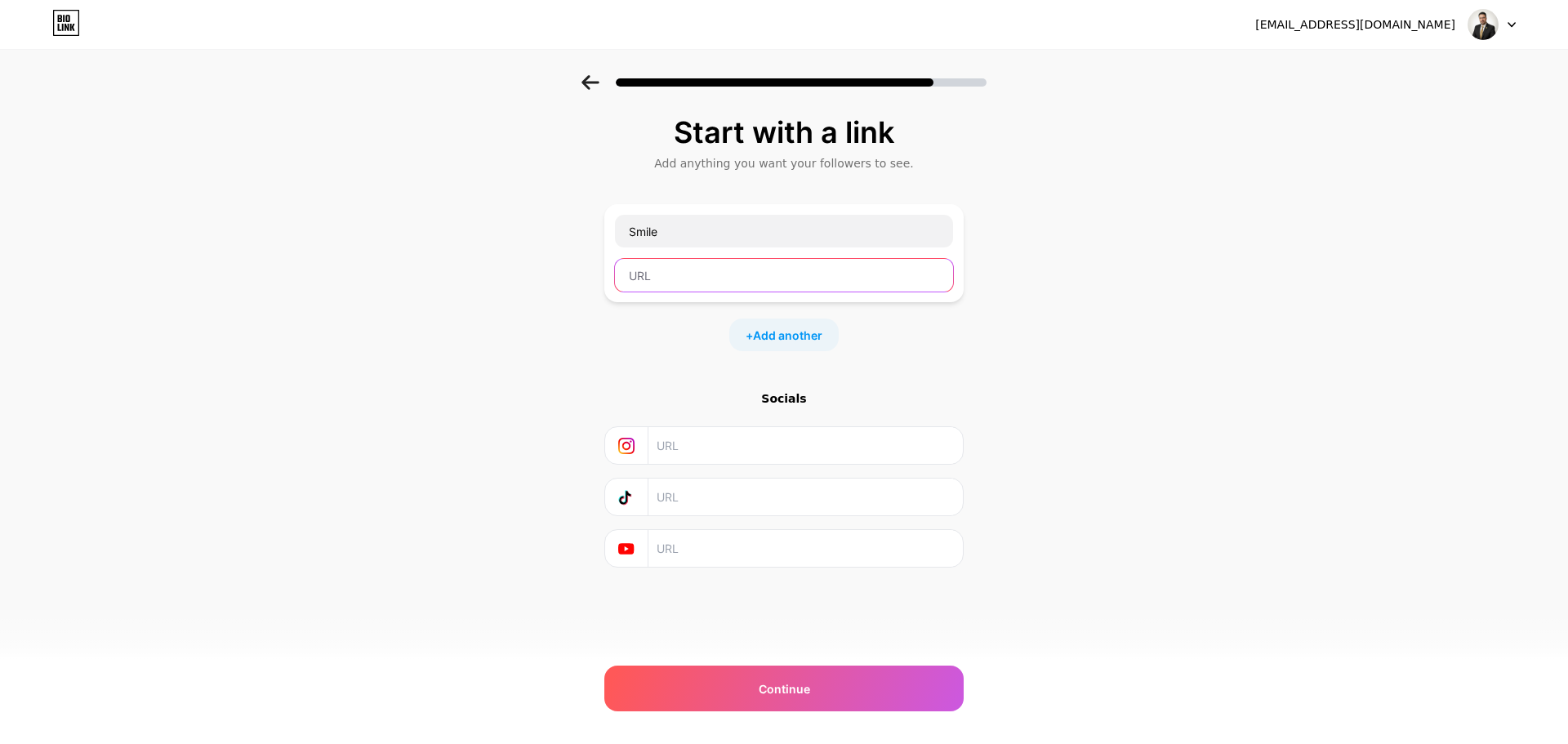
click at [712, 264] on input "text" at bounding box center [784, 275] width 338 height 33
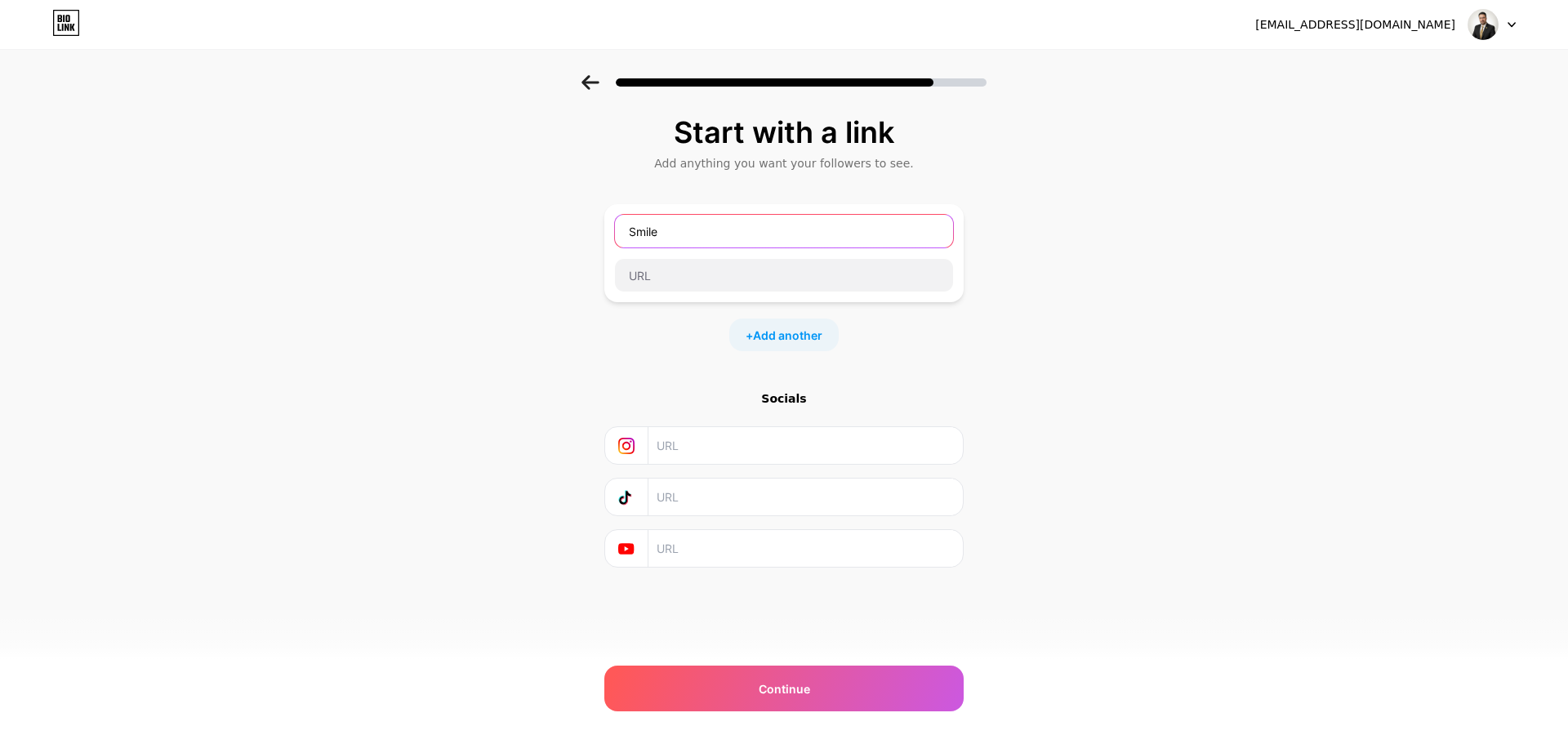
click at [720, 239] on input "Smile" at bounding box center [784, 231] width 338 height 33
type input "Smile Design"
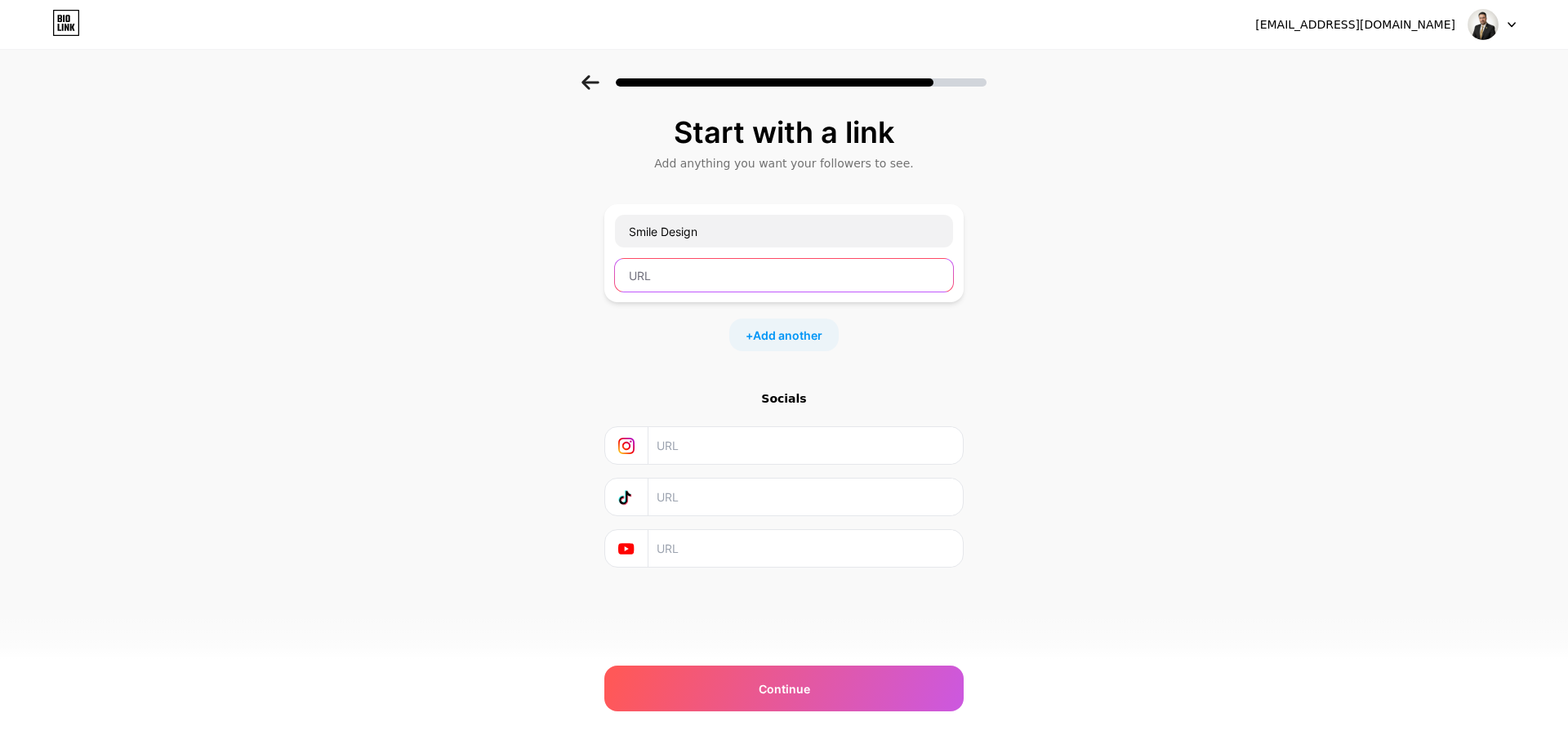
click at [724, 271] on input "text" at bounding box center [784, 275] width 338 height 33
paste input "[URL][DOMAIN_NAME]"
type input "[URL][DOMAIN_NAME]"
click at [740, 444] on input "text" at bounding box center [804, 445] width 296 height 36
paste input "[URL][DOMAIN_NAME]"
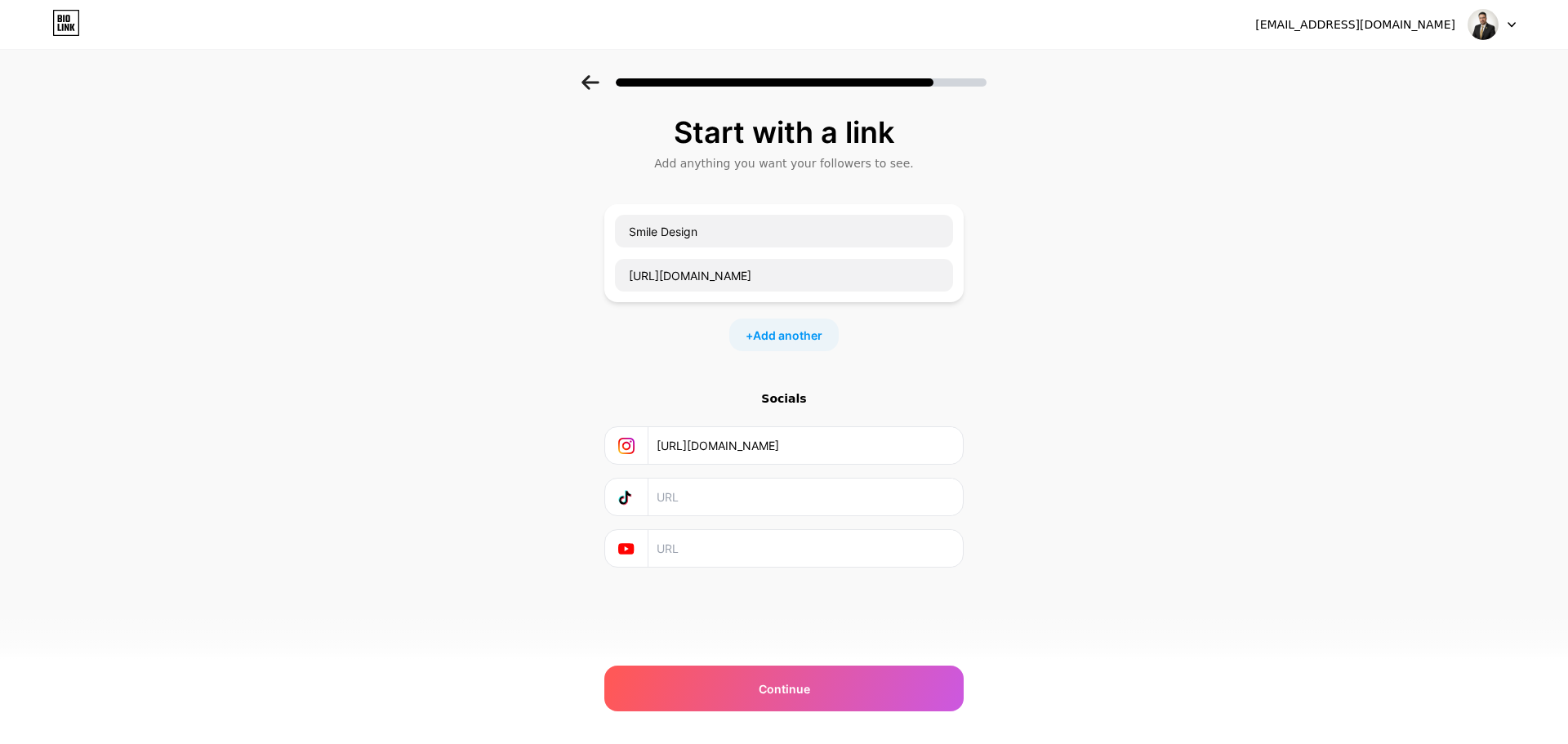
type input "[URL][DOMAIN_NAME]"
click at [724, 500] on input "text" at bounding box center [804, 496] width 296 height 36
click at [795, 701] on div "Continue" at bounding box center [784, 688] width 359 height 46
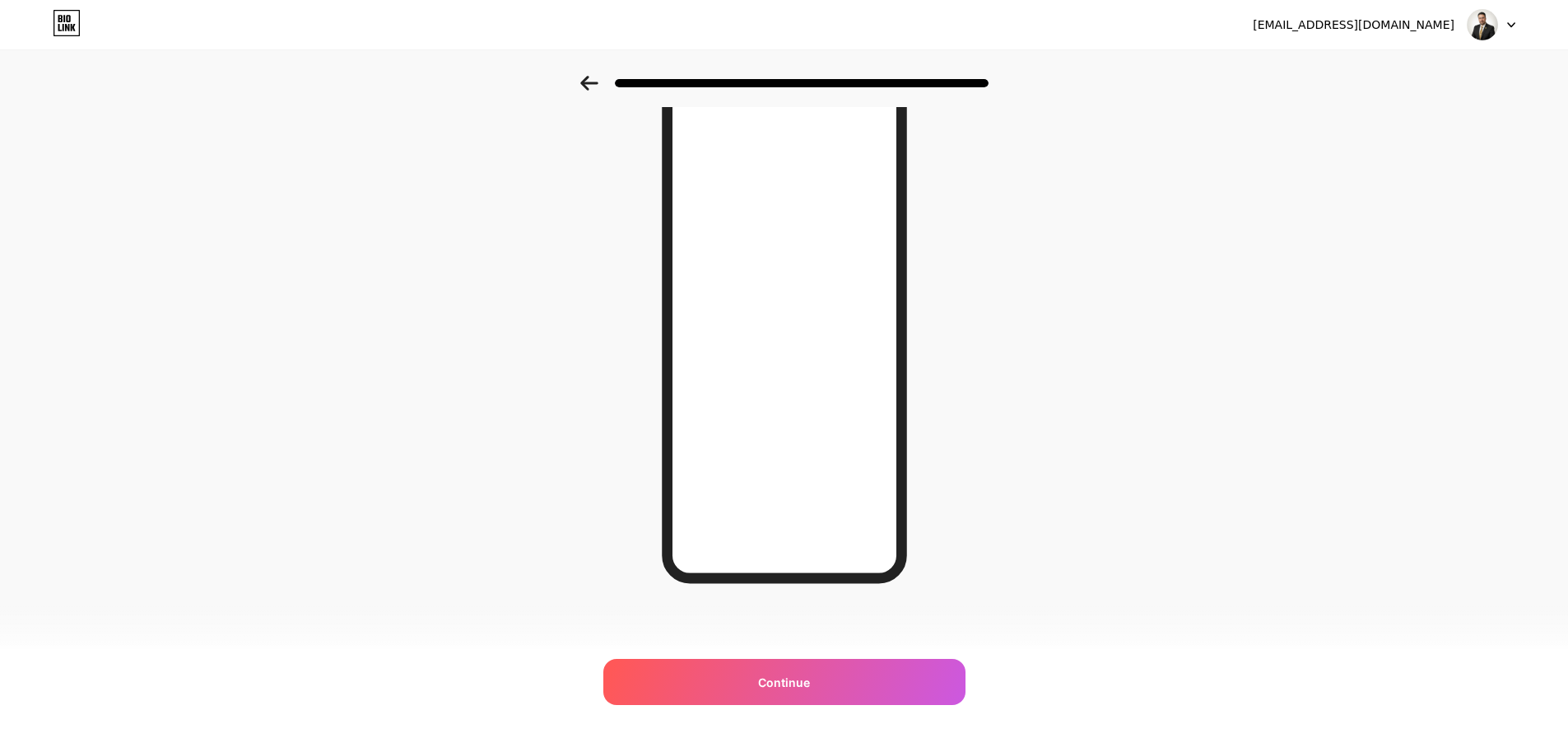
scroll to position [90, 0]
drag, startPoint x: 801, startPoint y: 689, endPoint x: 799, endPoint y: 644, distance: 45.0
click at [801, 689] on span "Continue" at bounding box center [784, 683] width 52 height 17
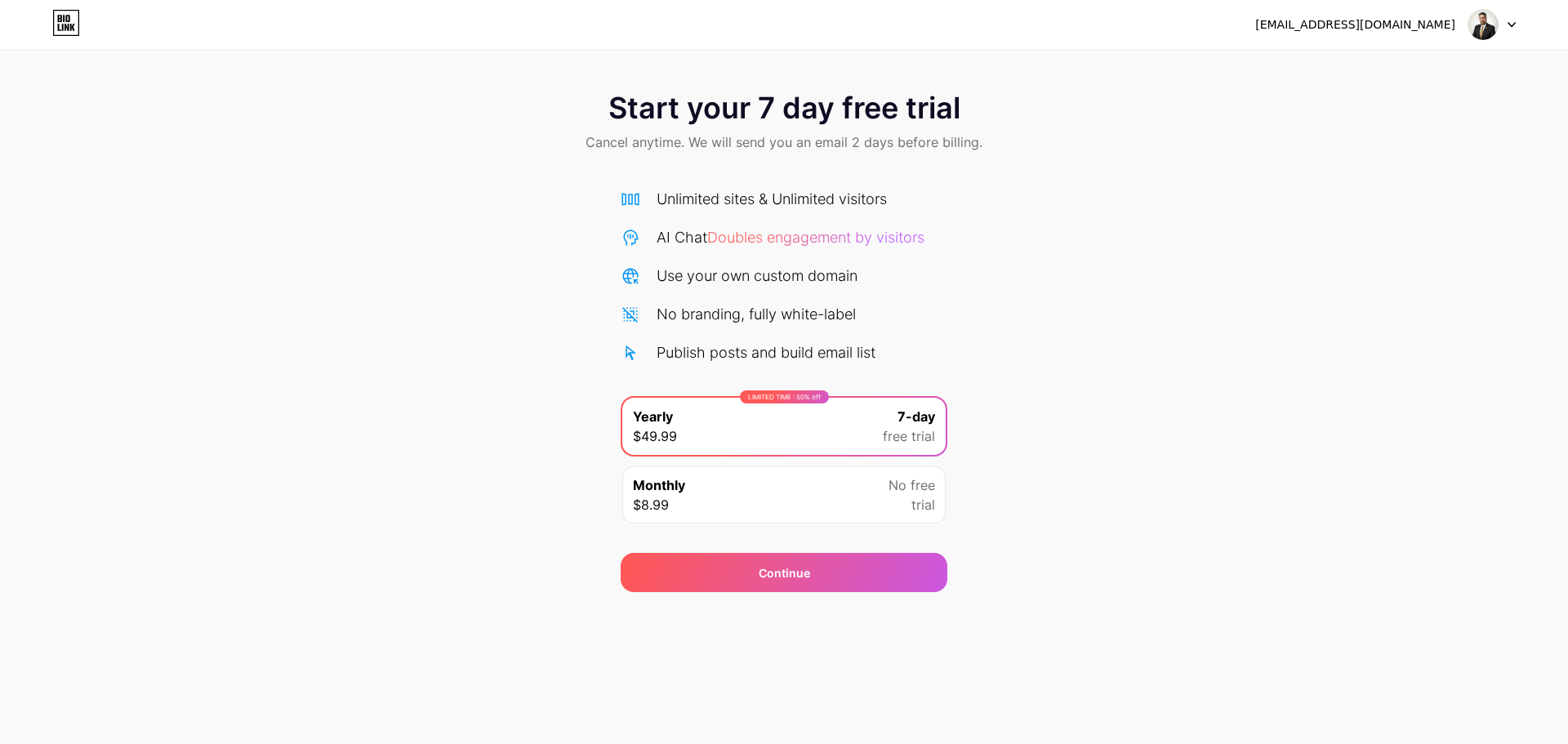
click at [855, 495] on div "Monthly $8.99 No free trial" at bounding box center [783, 494] width 323 height 57
click at [682, 434] on div "LIMITED TIME : 50% off Yearly $49.99 7-day free trial" at bounding box center [783, 426] width 323 height 57
click at [786, 496] on div "Monthly $8.99 No free trial" at bounding box center [783, 494] width 323 height 57
click at [1459, 29] on div "[EMAIL_ADDRESS][DOMAIN_NAME]" at bounding box center [1386, 25] width 261 height 30
click at [1500, 22] on div at bounding box center [1492, 25] width 47 height 30
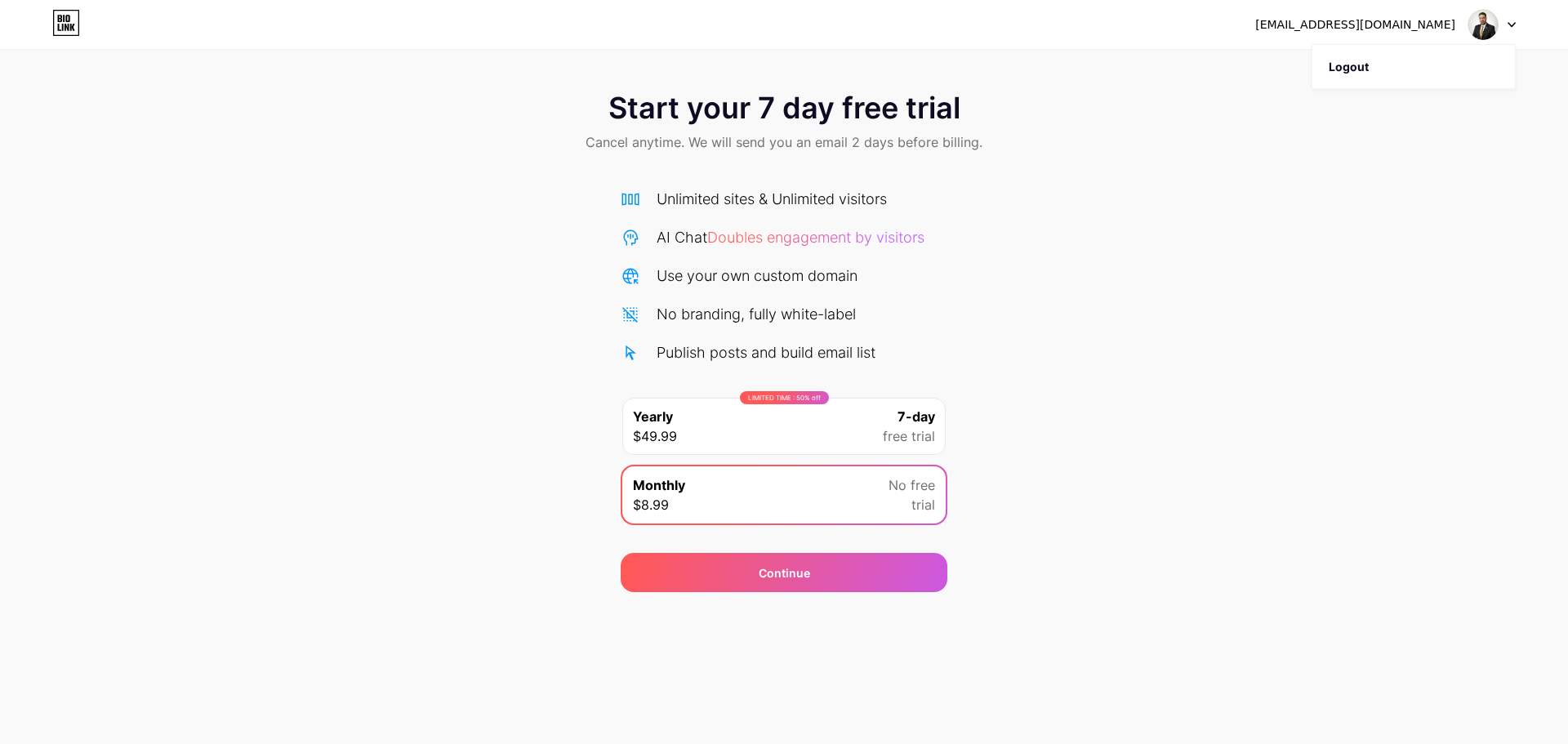
click at [1058, 133] on div "Start your 7 day free trial Cancel anytime. We will send you an email 2 days be…" at bounding box center [784, 124] width 1568 height 97
click at [889, 580] on div "Continue" at bounding box center [784, 573] width 327 height 39
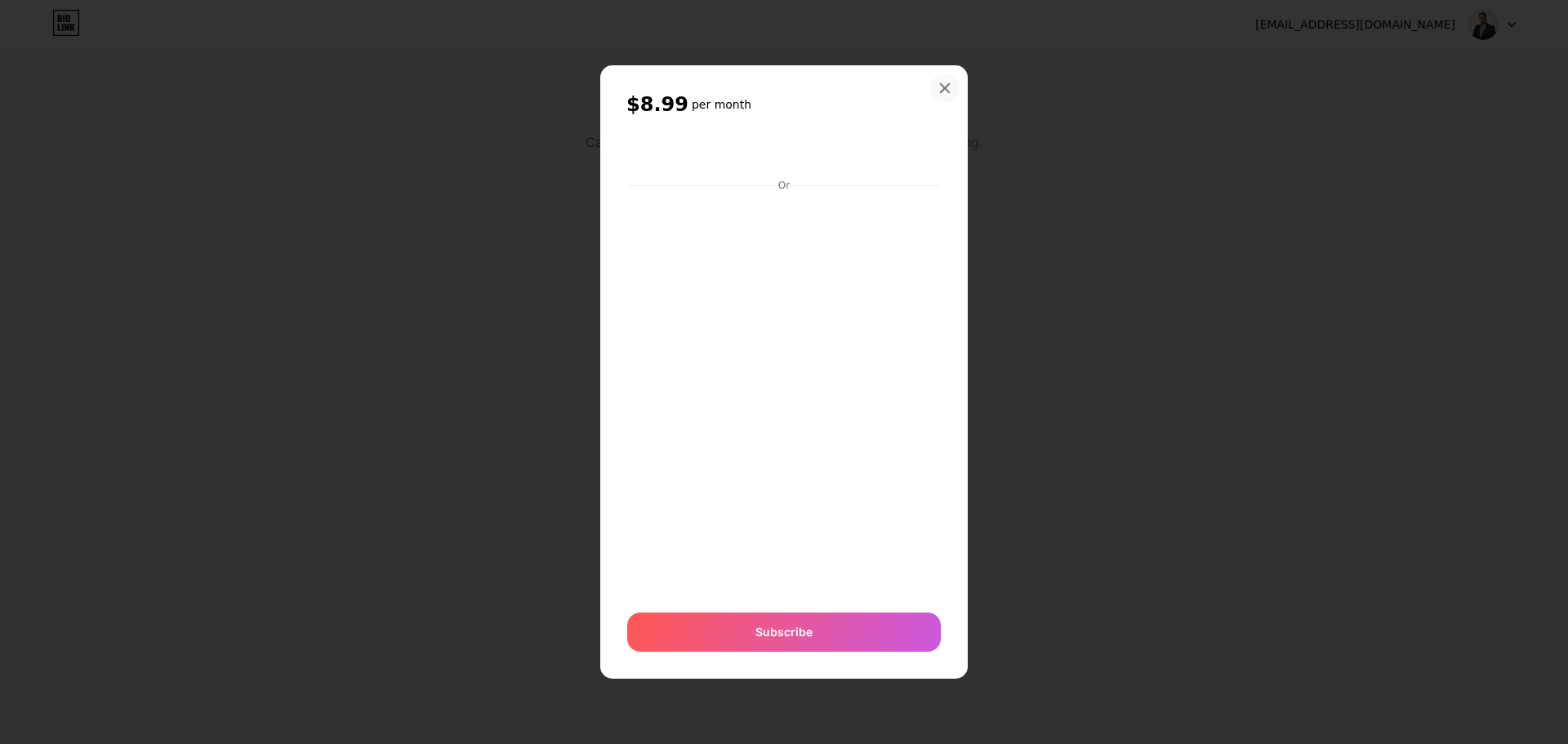
click at [945, 83] on icon at bounding box center [945, 88] width 13 height 13
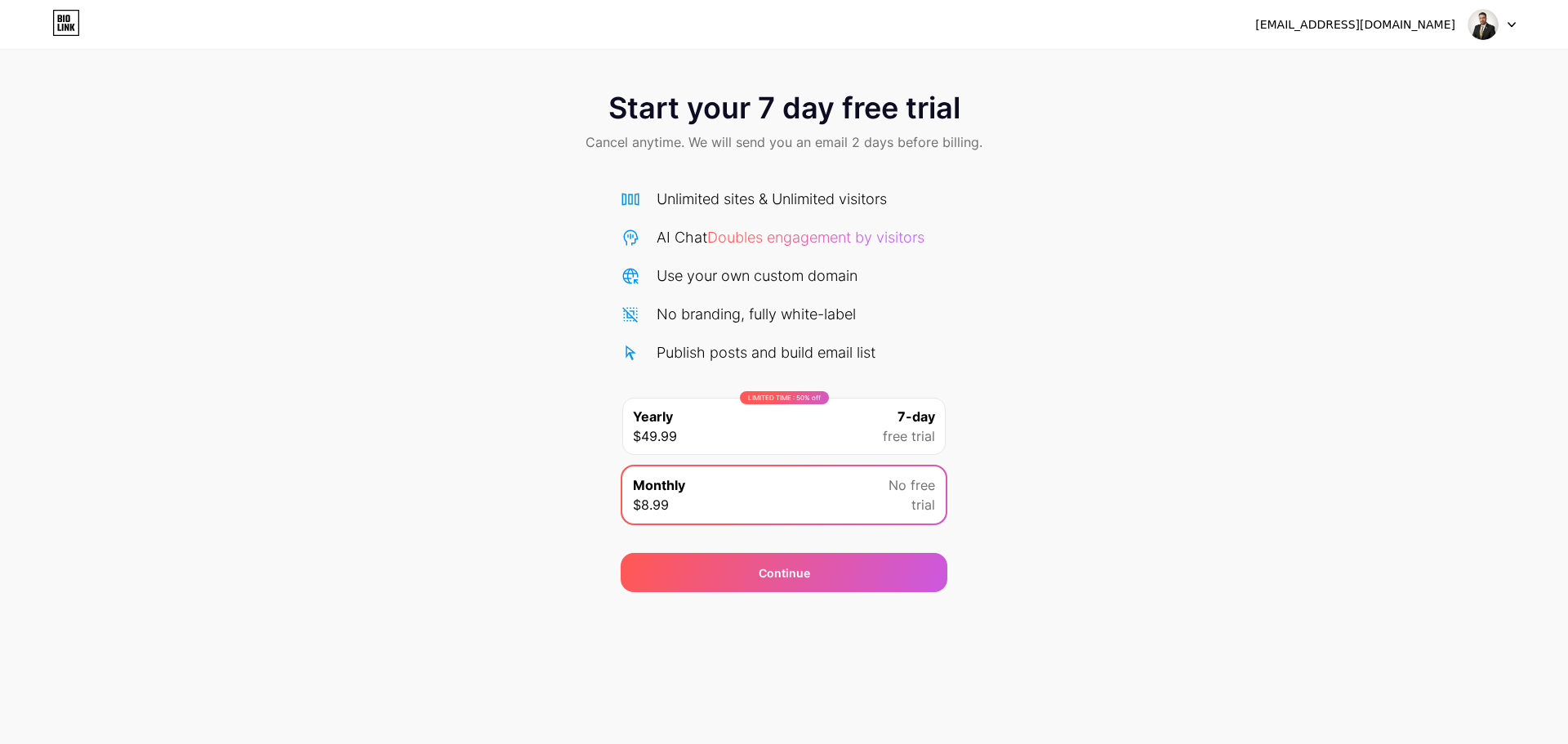
click at [1494, 35] on img at bounding box center [1482, 24] width 31 height 31
click at [1427, 87] on li "Logout" at bounding box center [1414, 66] width 203 height 44
click at [1427, 76] on li "Logout" at bounding box center [1414, 66] width 203 height 44
